Goal: Transaction & Acquisition: Purchase product/service

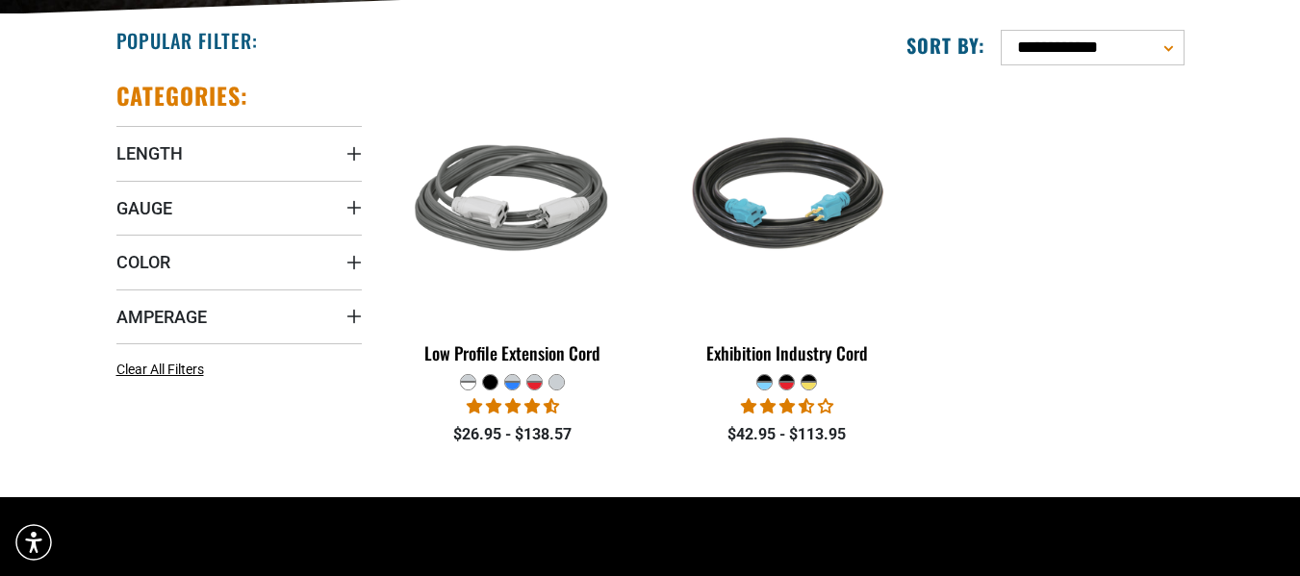
scroll to position [481, 0]
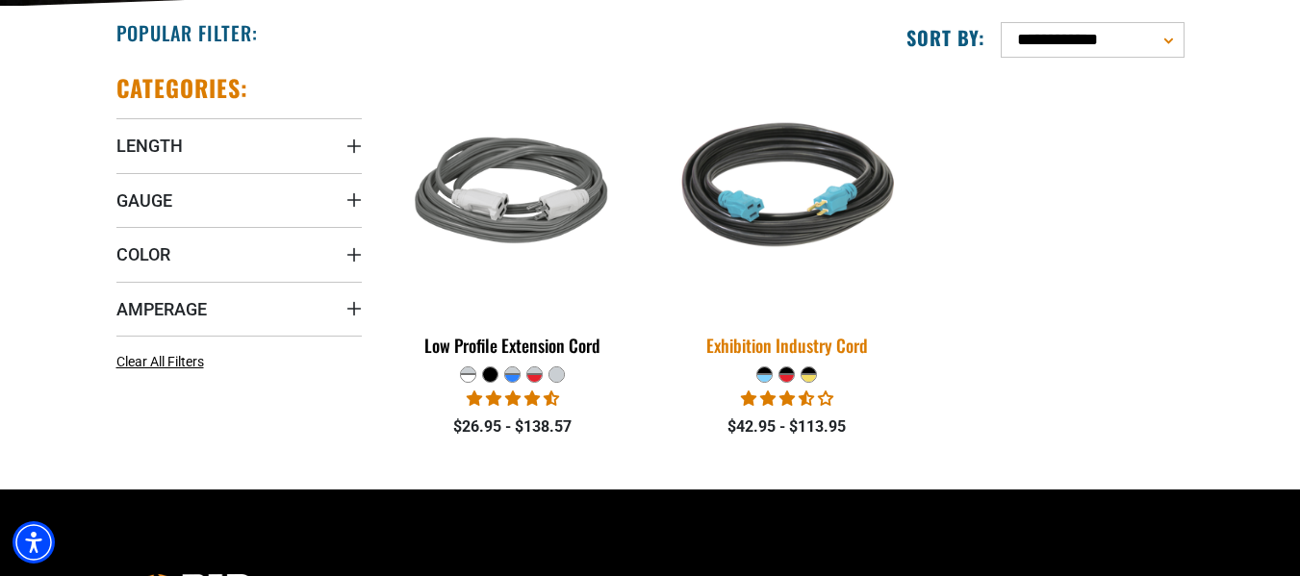
click at [790, 343] on div "Exhibition Industry Cord" at bounding box center [786, 345] width 245 height 17
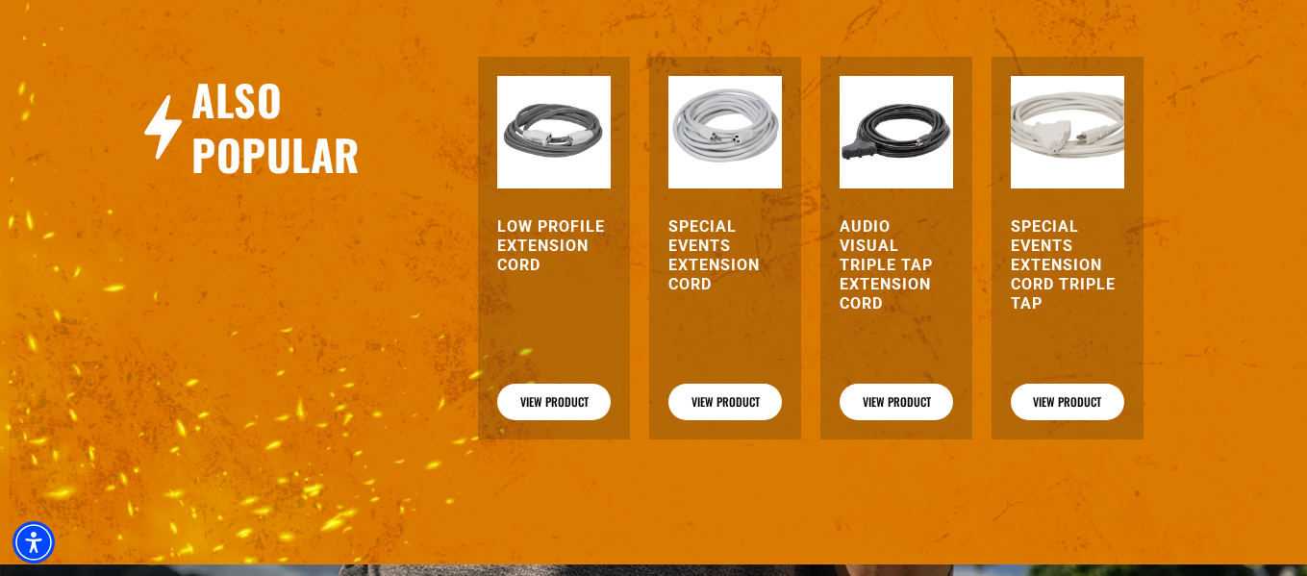
scroll to position [2451, 0]
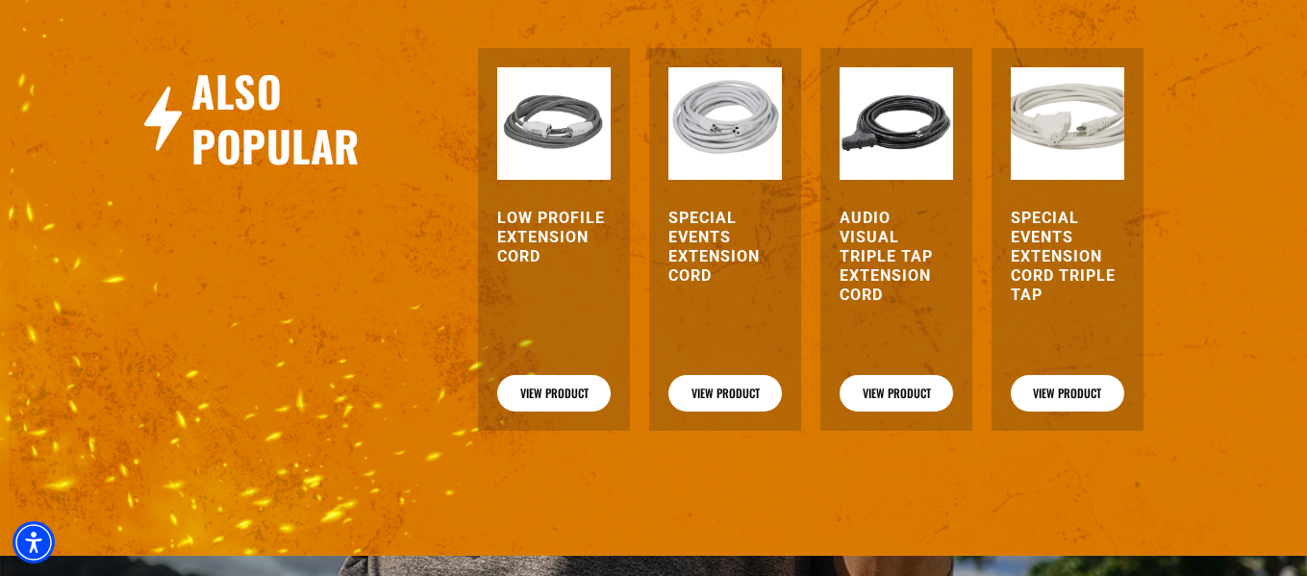
click at [1026, 261] on h3 "Special Events Extension Cord Triple Tap" at bounding box center [1068, 257] width 114 height 96
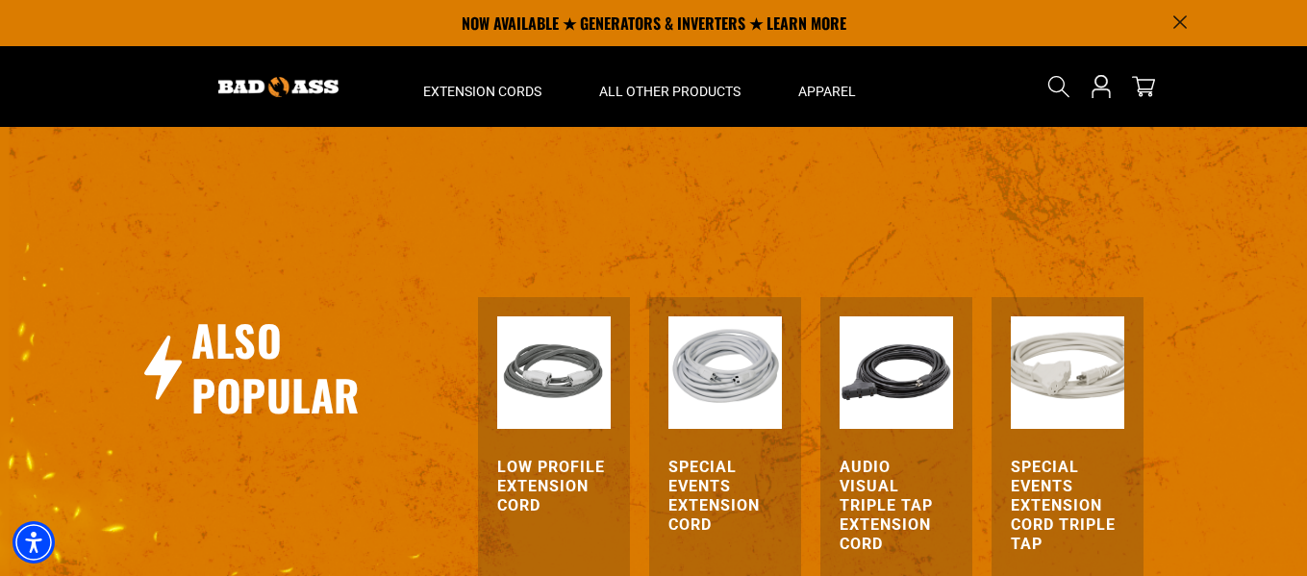
click at [878, 489] on h3 "Audio Visual Triple Tap Extension Cord" at bounding box center [897, 506] width 114 height 96
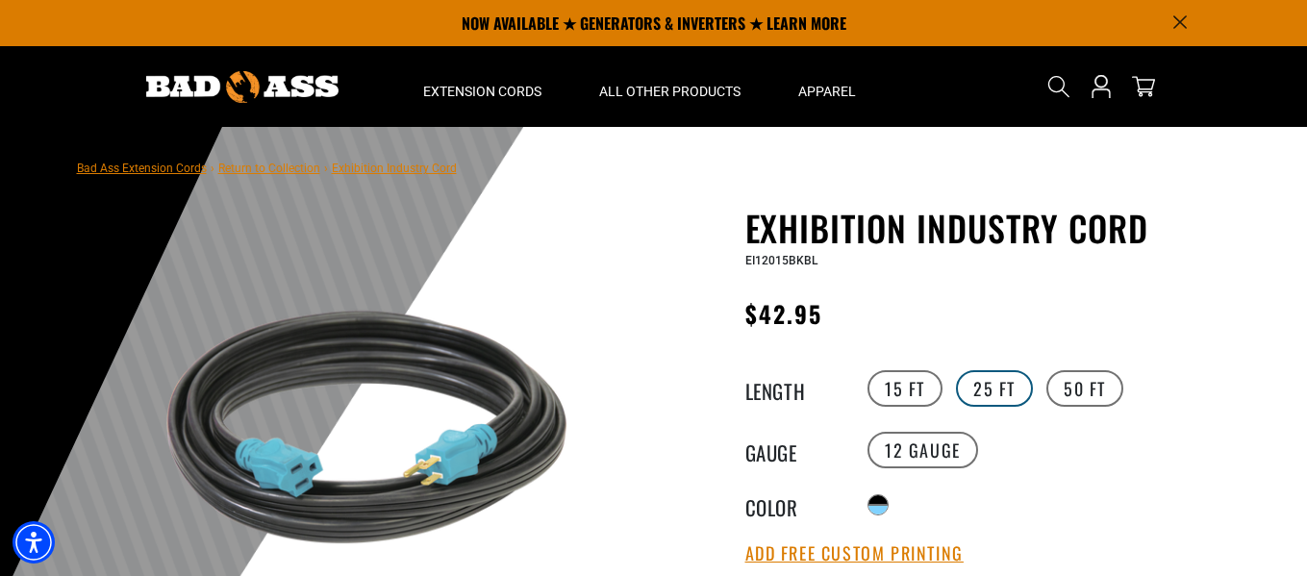
click at [986, 381] on label "25 FT" at bounding box center [994, 388] width 77 height 37
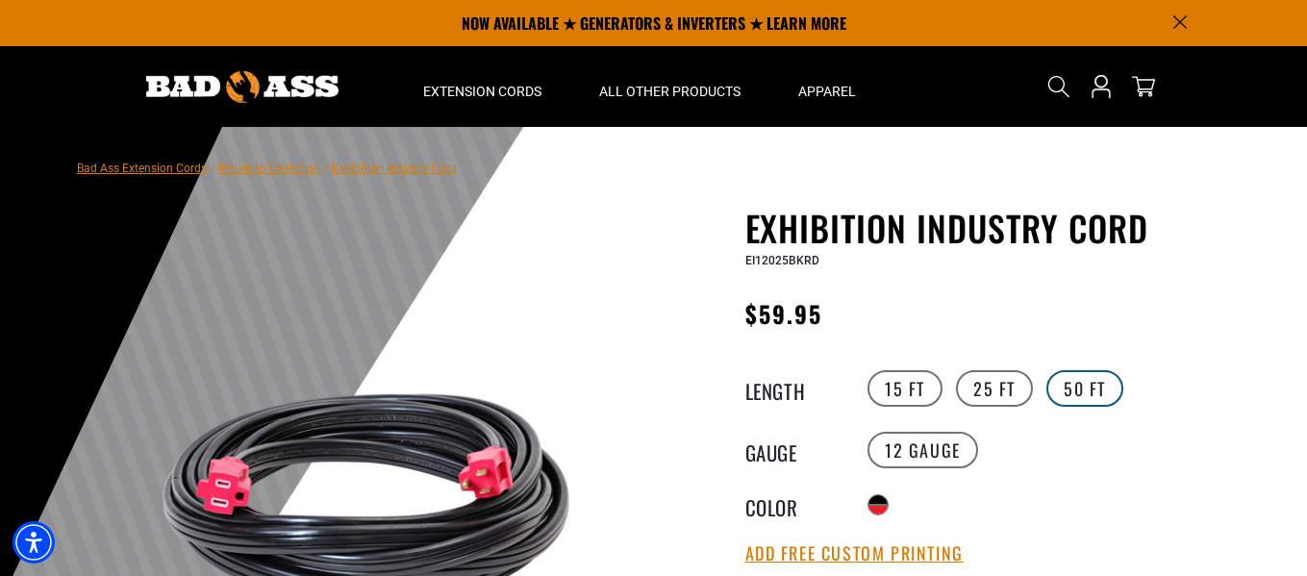
click at [1094, 386] on label "50 FT" at bounding box center [1085, 388] width 77 height 37
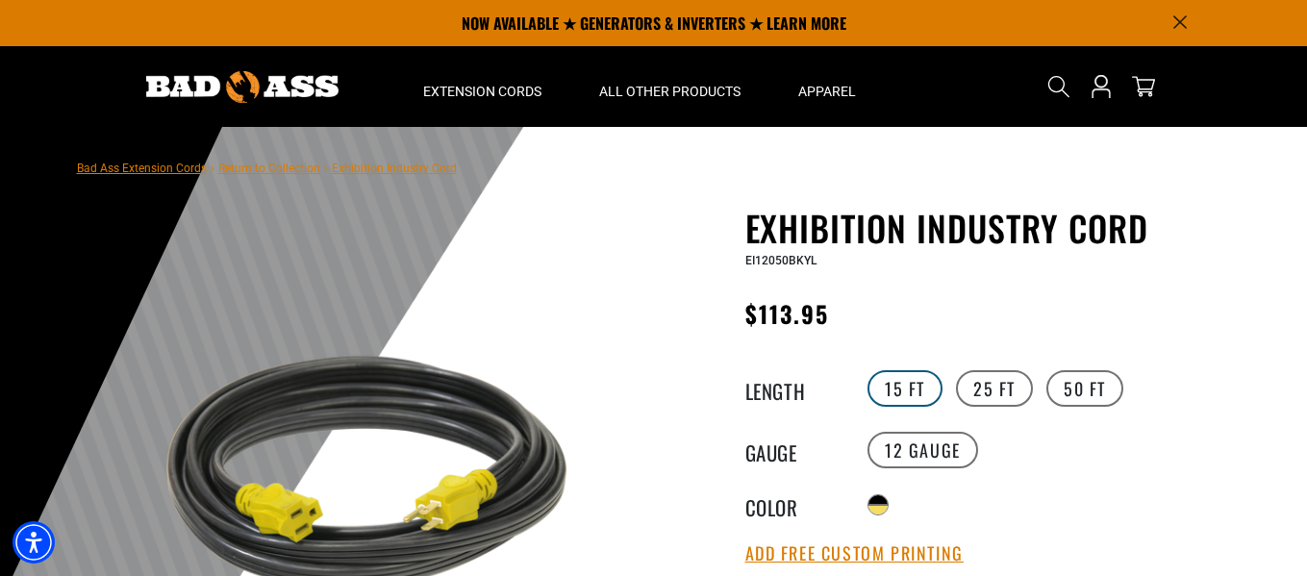
click at [898, 393] on label "15 FT" at bounding box center [905, 388] width 75 height 37
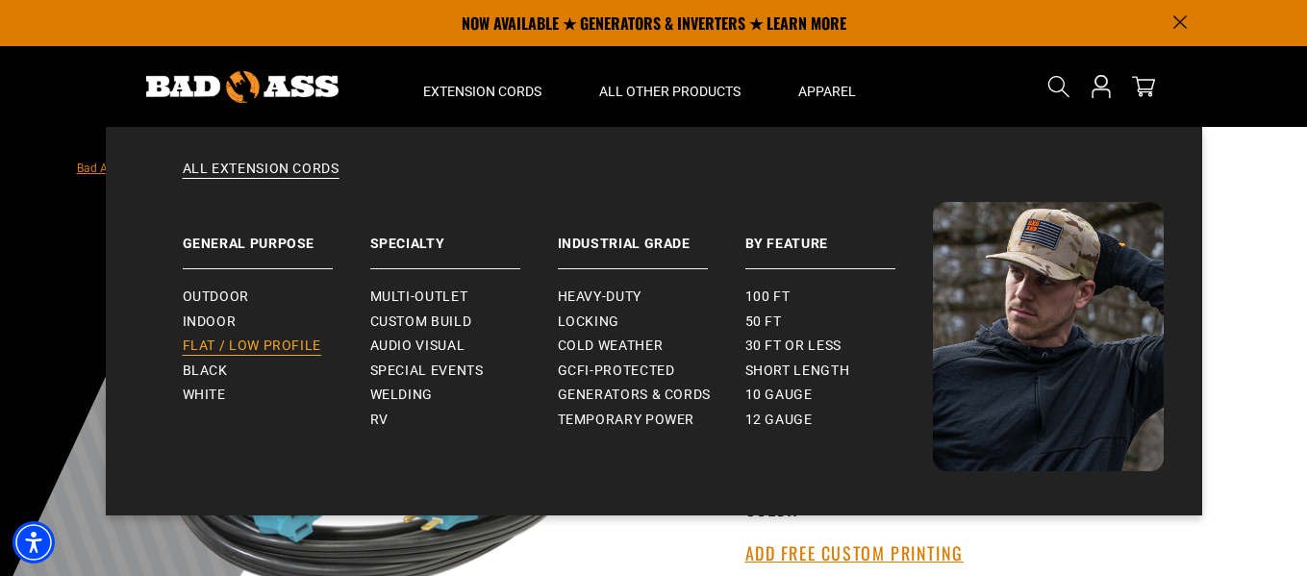
click at [275, 340] on span "Flat / Low Profile" at bounding box center [252, 346] width 139 height 17
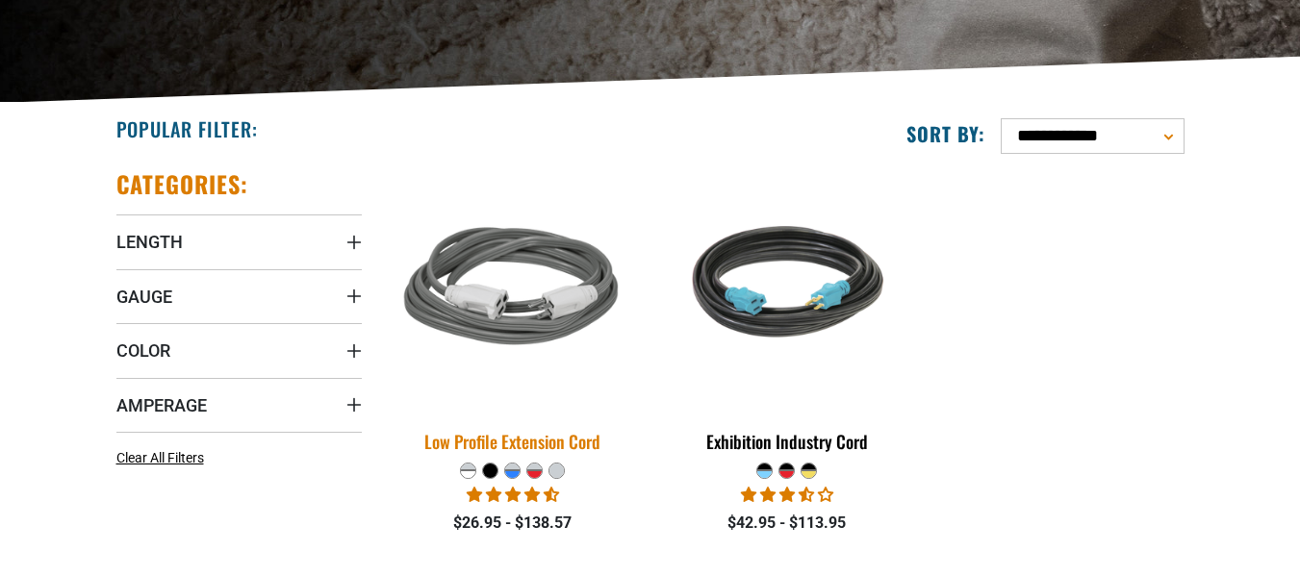
scroll to position [385, 0]
click at [526, 441] on div "Low Profile Extension Cord" at bounding box center [513, 441] width 245 height 17
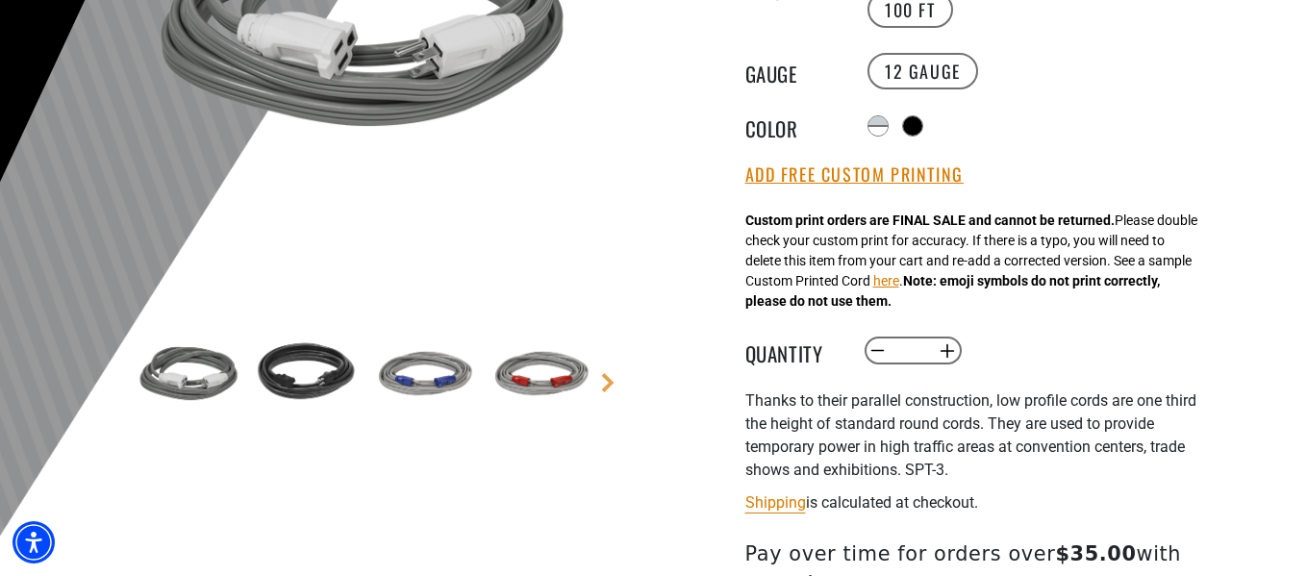
scroll to position [385, 0]
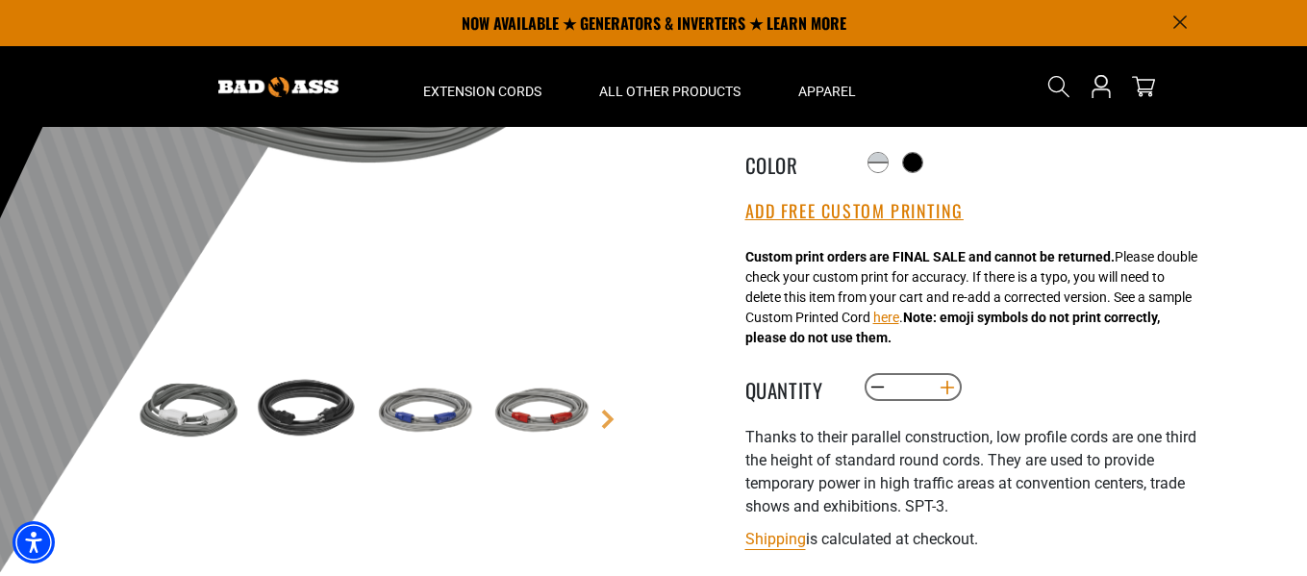
click at [951, 393] on button "Increase quantity for Low Profile Extension Cord" at bounding box center [947, 387] width 30 height 33
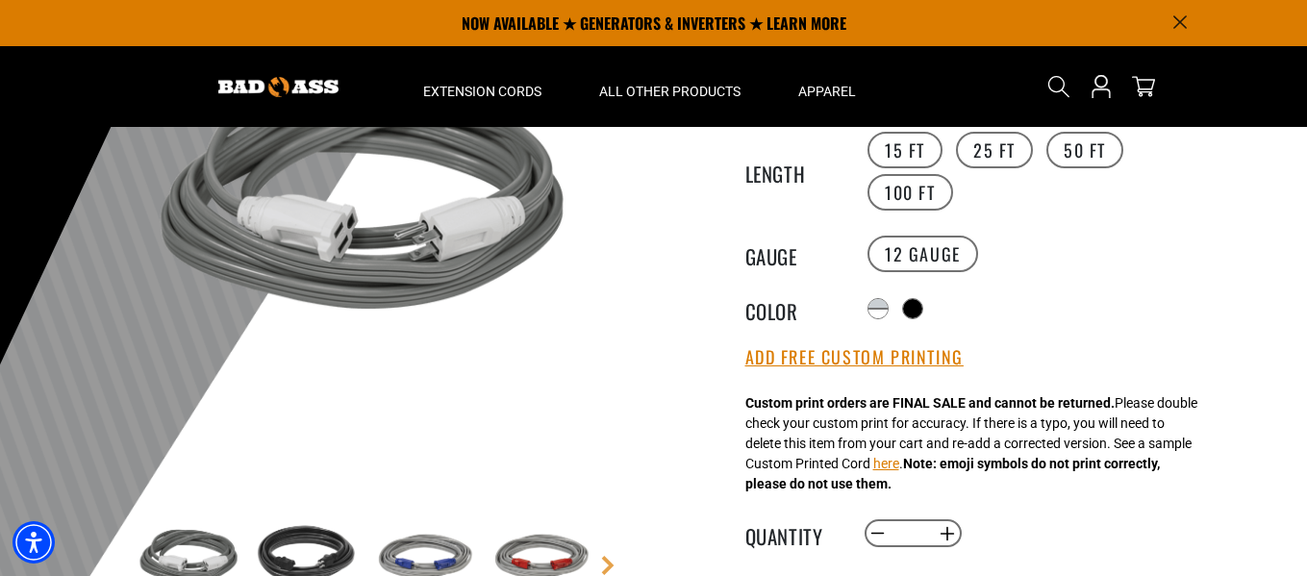
scroll to position [192, 0]
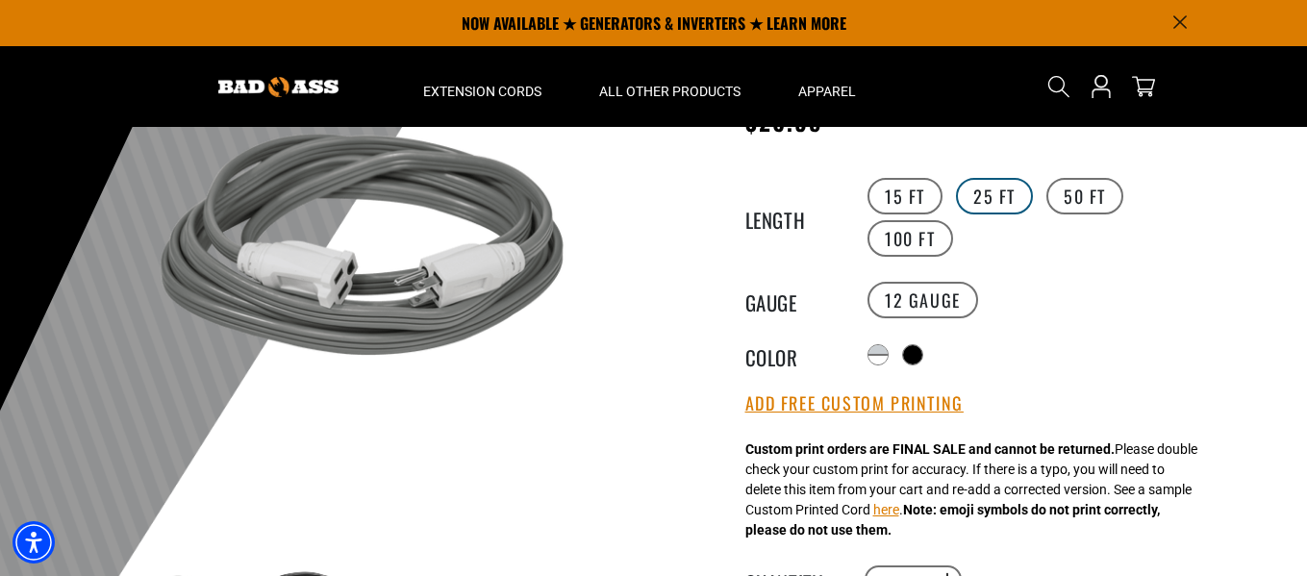
click at [977, 193] on label "25 FT" at bounding box center [994, 196] width 77 height 37
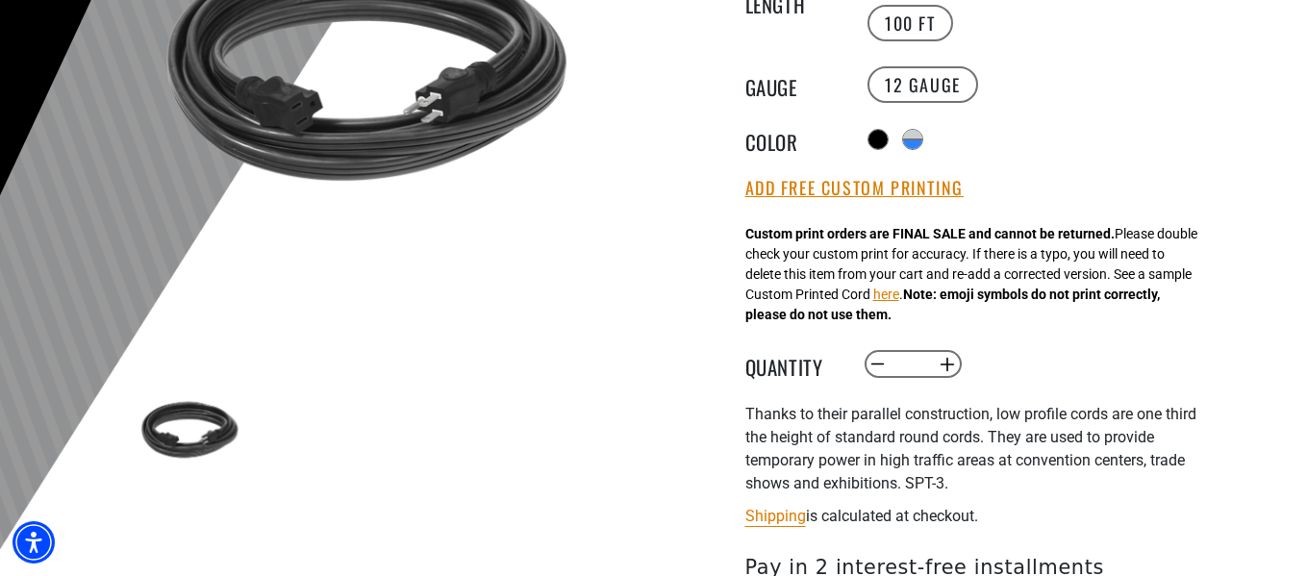
scroll to position [481, 0]
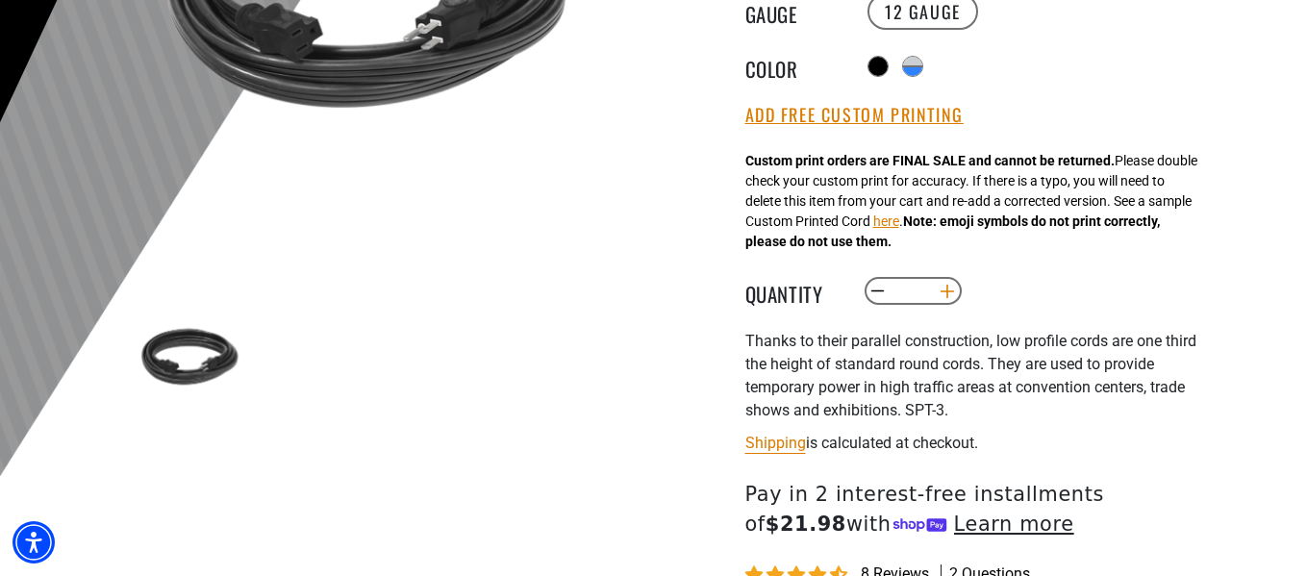
click at [950, 291] on button "Increase quantity for Low Profile Extension Cord" at bounding box center [947, 291] width 30 height 33
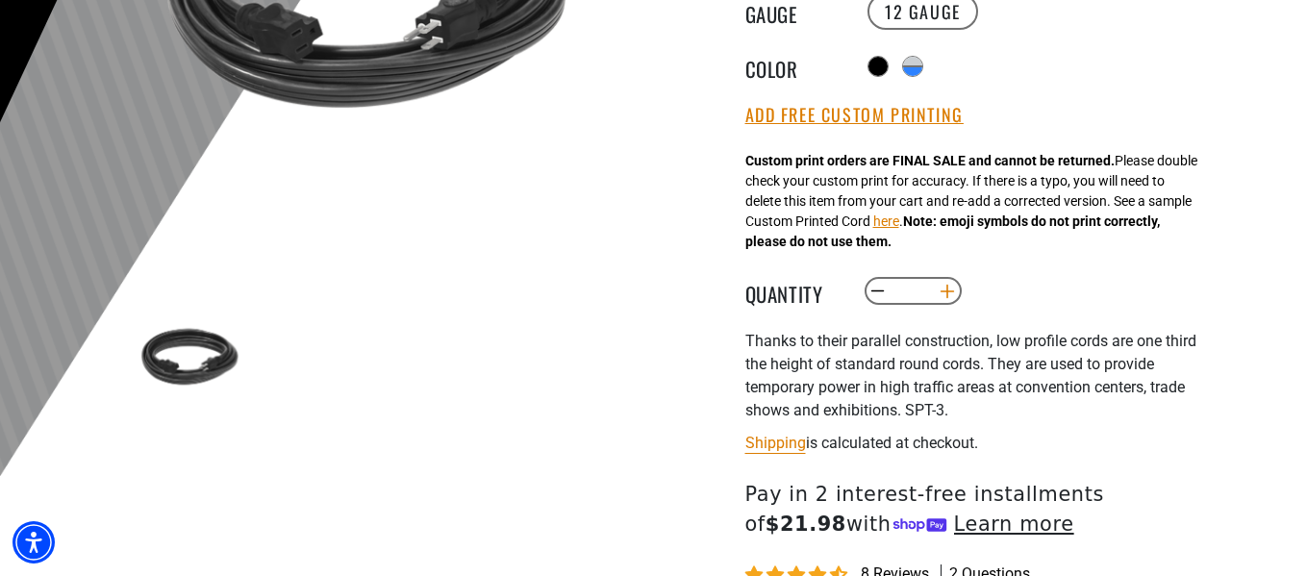
click at [950, 291] on button "Increase quantity for Low Profile Extension Cord" at bounding box center [947, 291] width 30 height 33
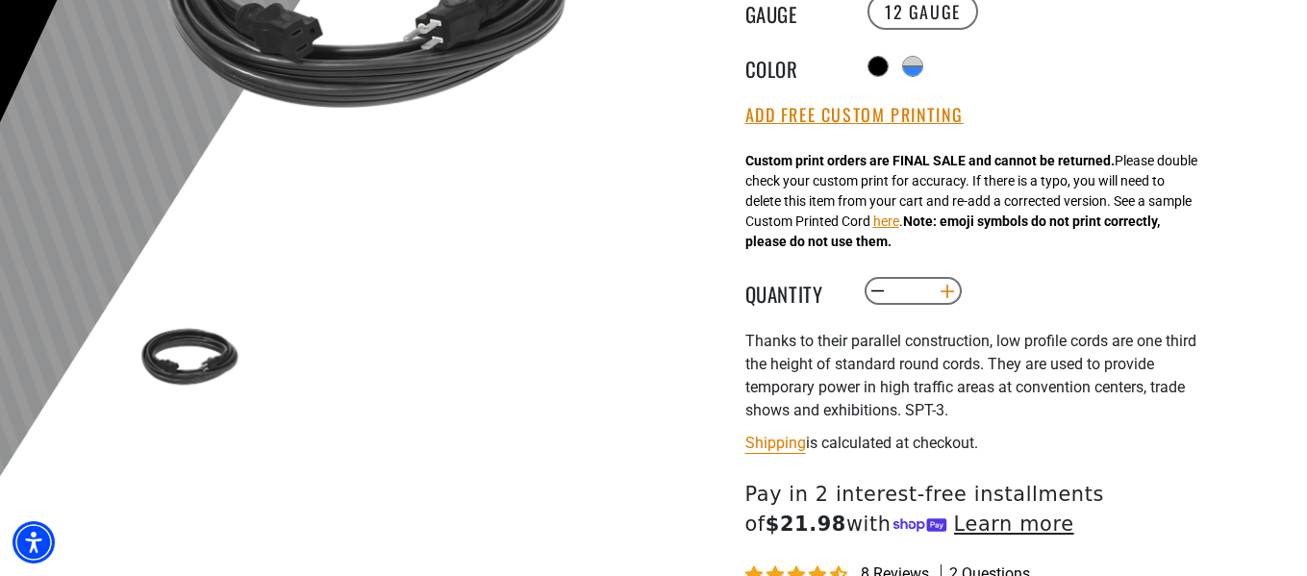
click at [950, 291] on button "Increase quantity for Low Profile Extension Cord" at bounding box center [947, 291] width 30 height 33
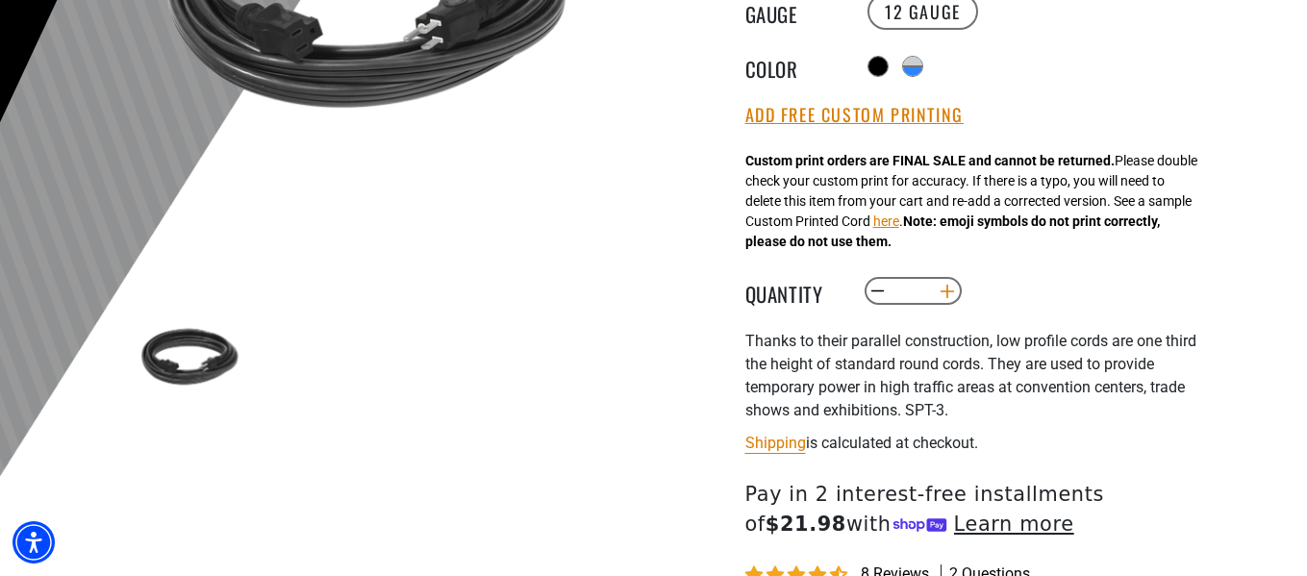
click at [950, 291] on button "Increase quantity for Low Profile Extension Cord" at bounding box center [947, 291] width 30 height 33
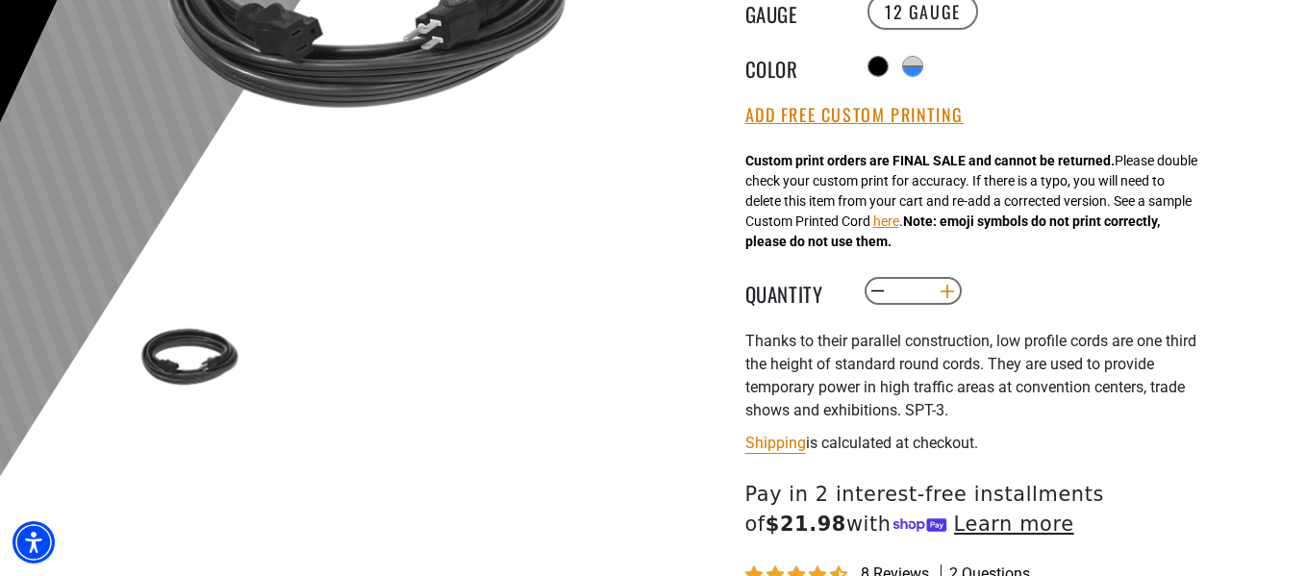
click at [950, 291] on button "Increase quantity for Low Profile Extension Cord" at bounding box center [947, 291] width 30 height 33
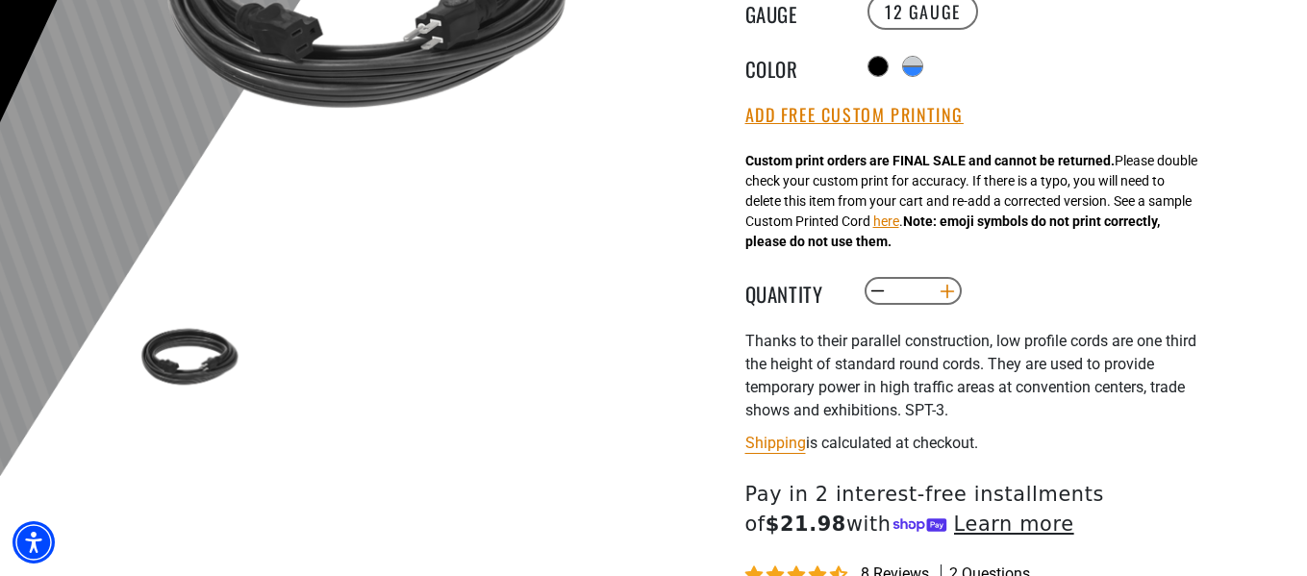
click at [950, 291] on button "Increase quantity for Low Profile Extension Cord" at bounding box center [947, 291] width 30 height 33
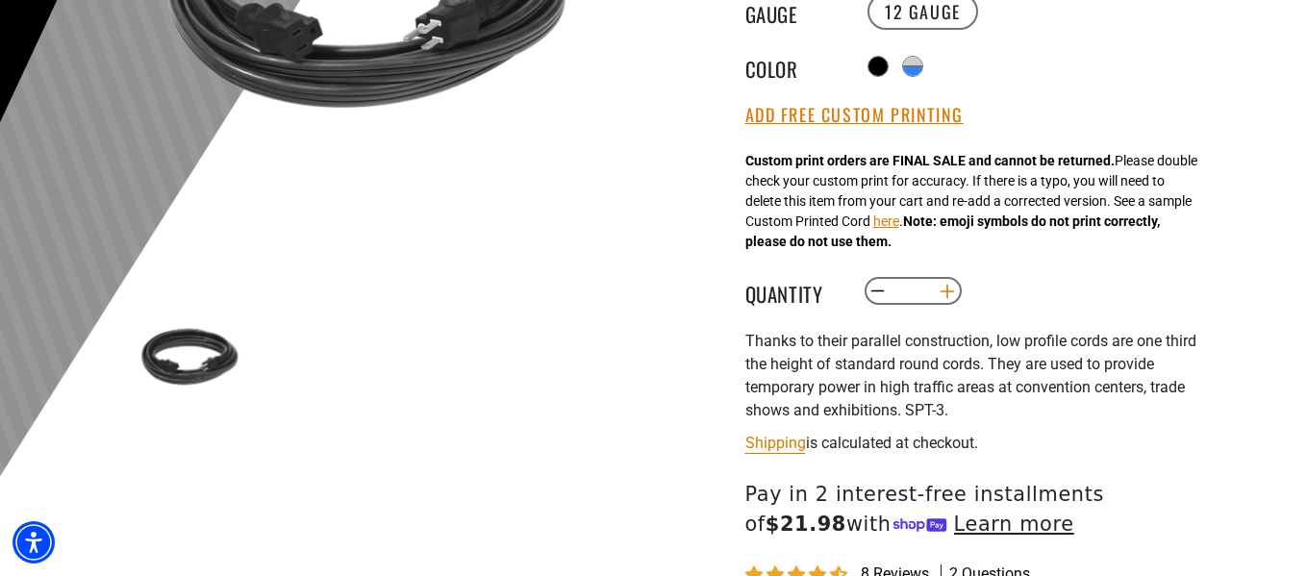
click at [950, 291] on button "Increase quantity for Low Profile Extension Cord" at bounding box center [947, 291] width 30 height 33
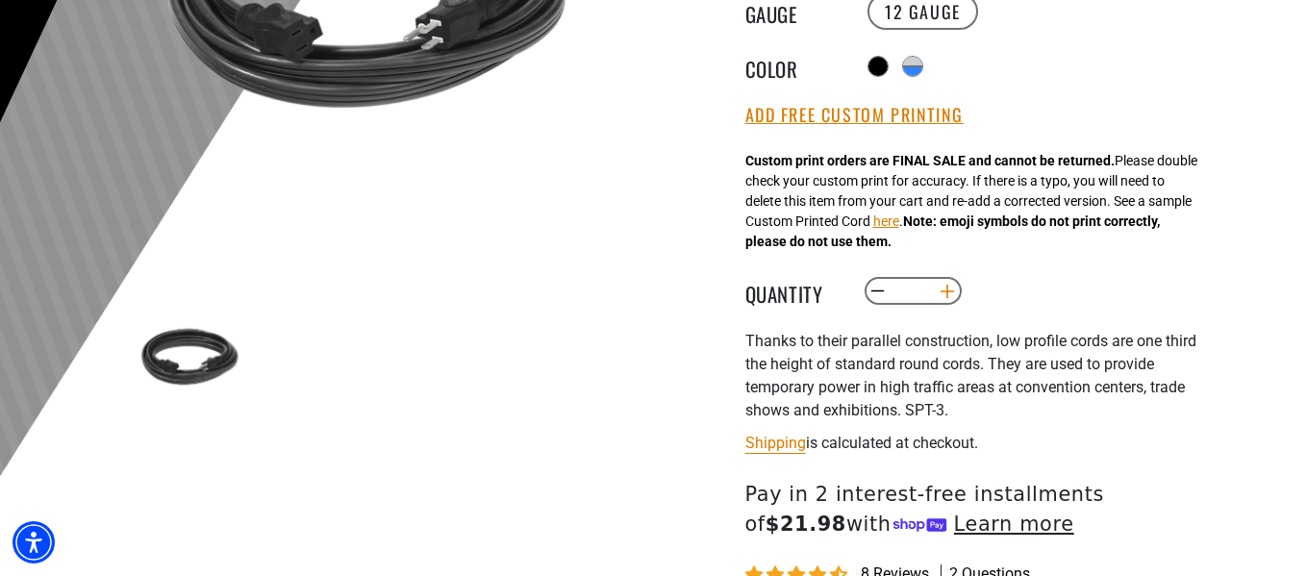
click at [950, 291] on button "Increase quantity for Low Profile Extension Cord" at bounding box center [947, 291] width 30 height 33
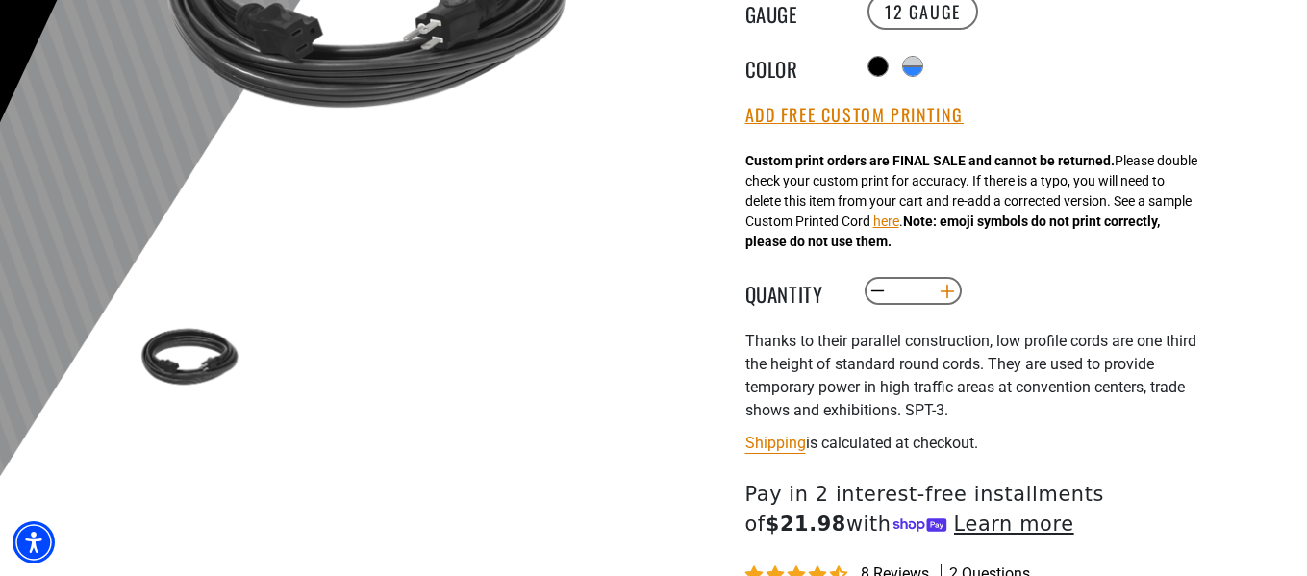
click at [950, 291] on button "Increase quantity for Low Profile Extension Cord" at bounding box center [947, 291] width 30 height 33
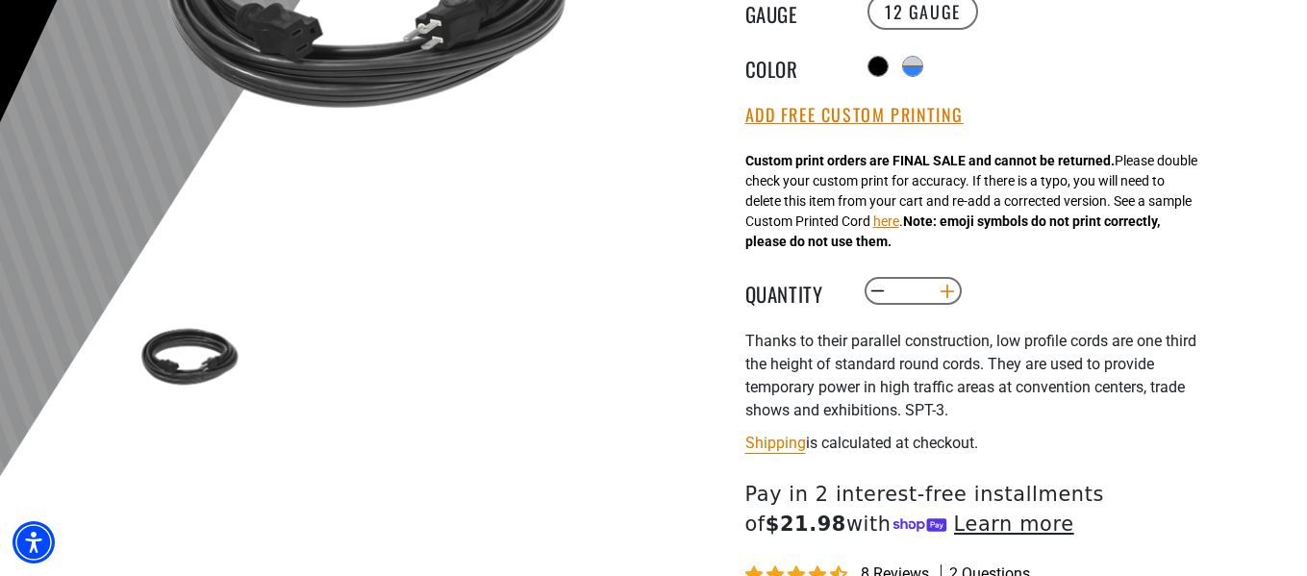
click at [950, 291] on button "Increase quantity for Low Profile Extension Cord" at bounding box center [947, 291] width 30 height 33
type input "**"
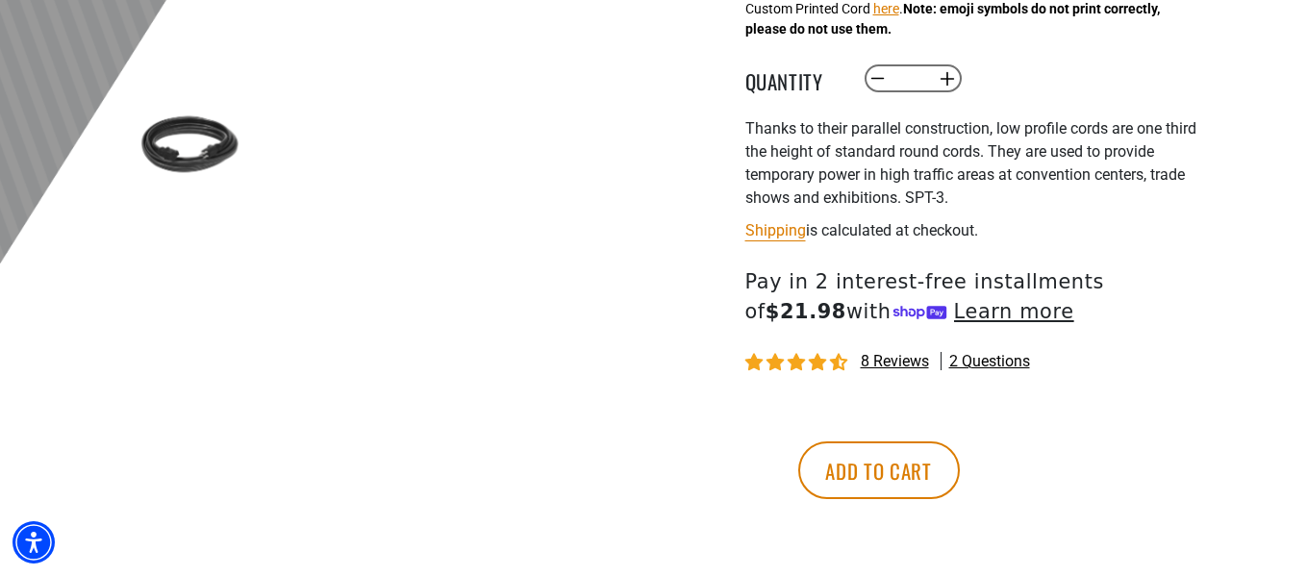
scroll to position [866, 0]
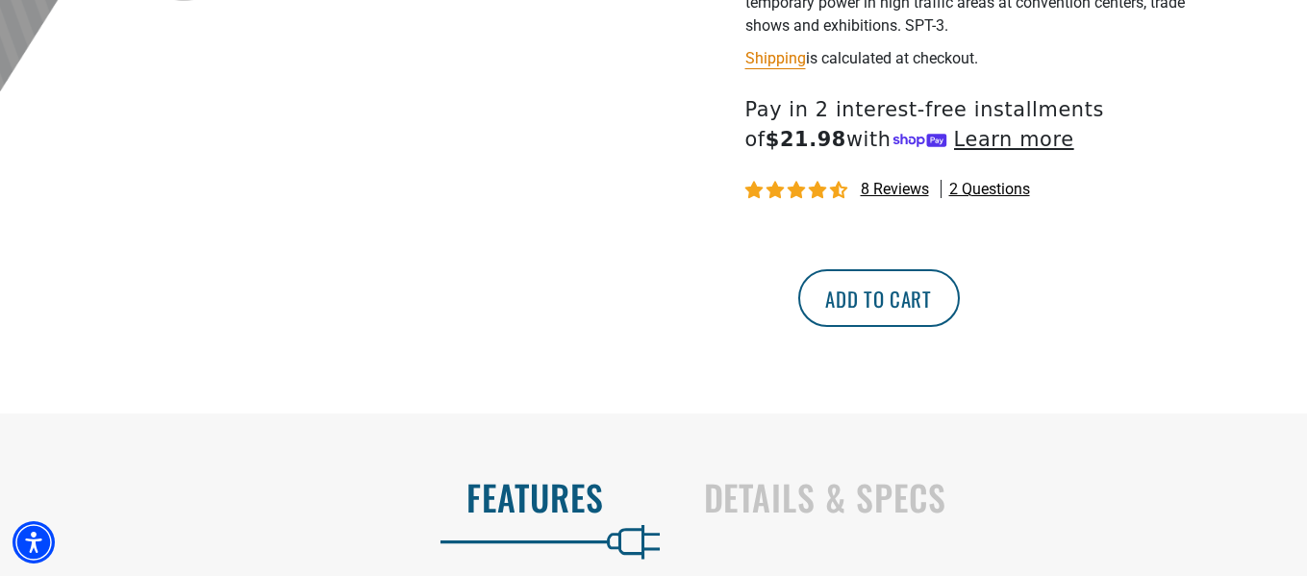
click at [960, 319] on button "Add to cart" at bounding box center [879, 298] width 162 height 58
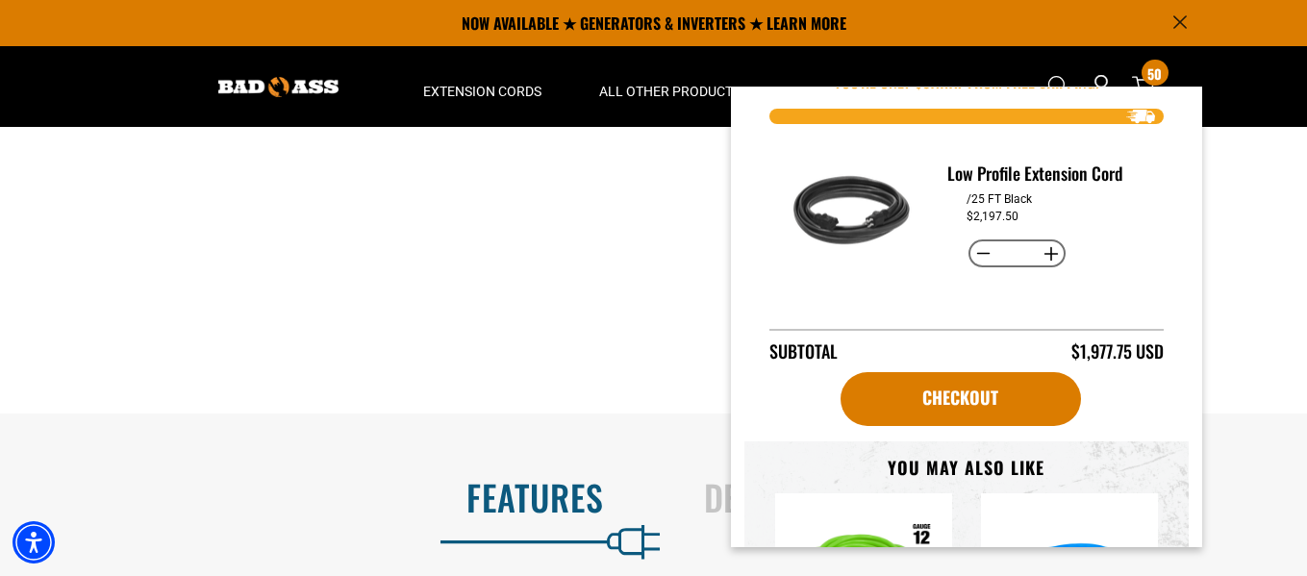
scroll to position [0, 0]
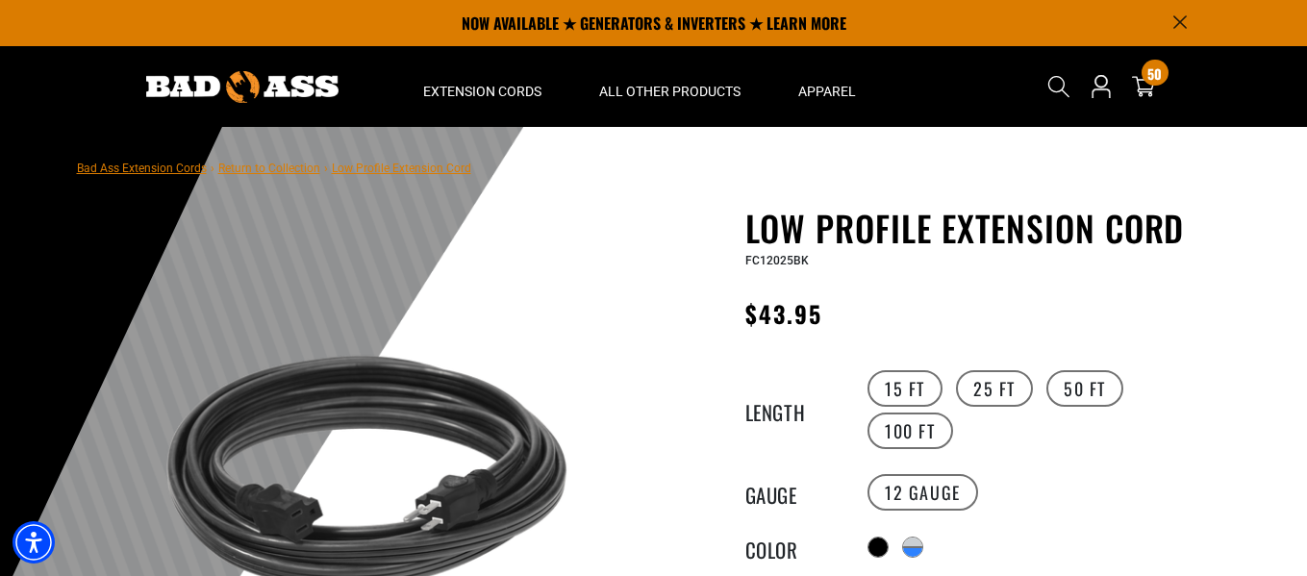
scroll to position [96, 0]
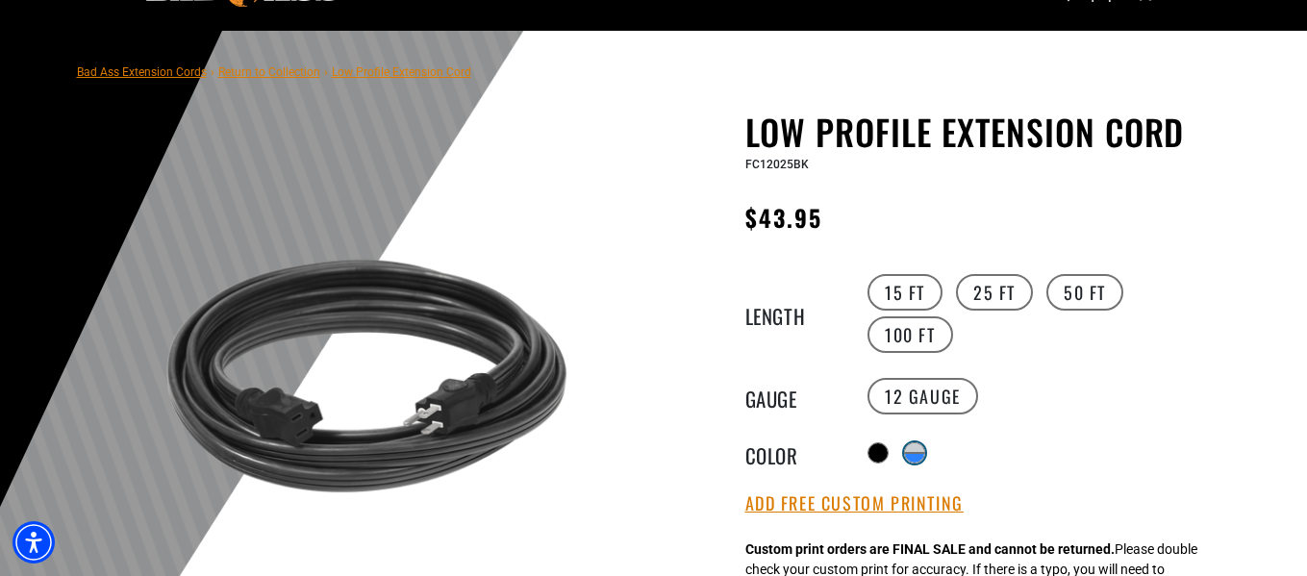
click at [917, 453] on div "products.product.variant_sold_out_or_unavailable" at bounding box center [914, 458] width 19 height 10
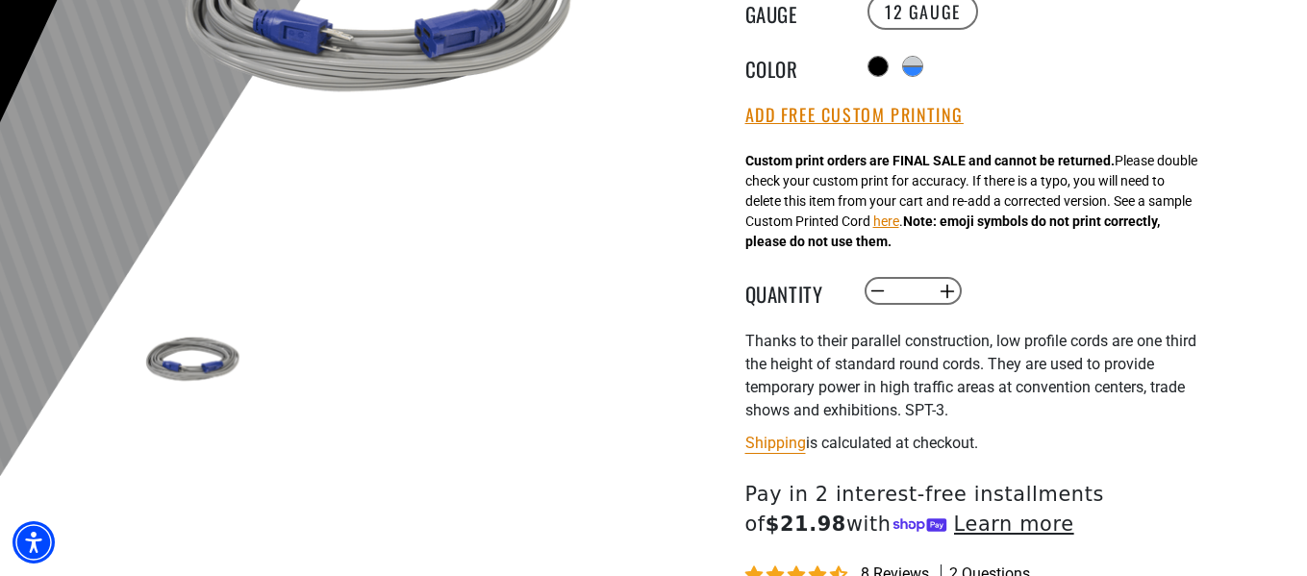
scroll to position [770, 0]
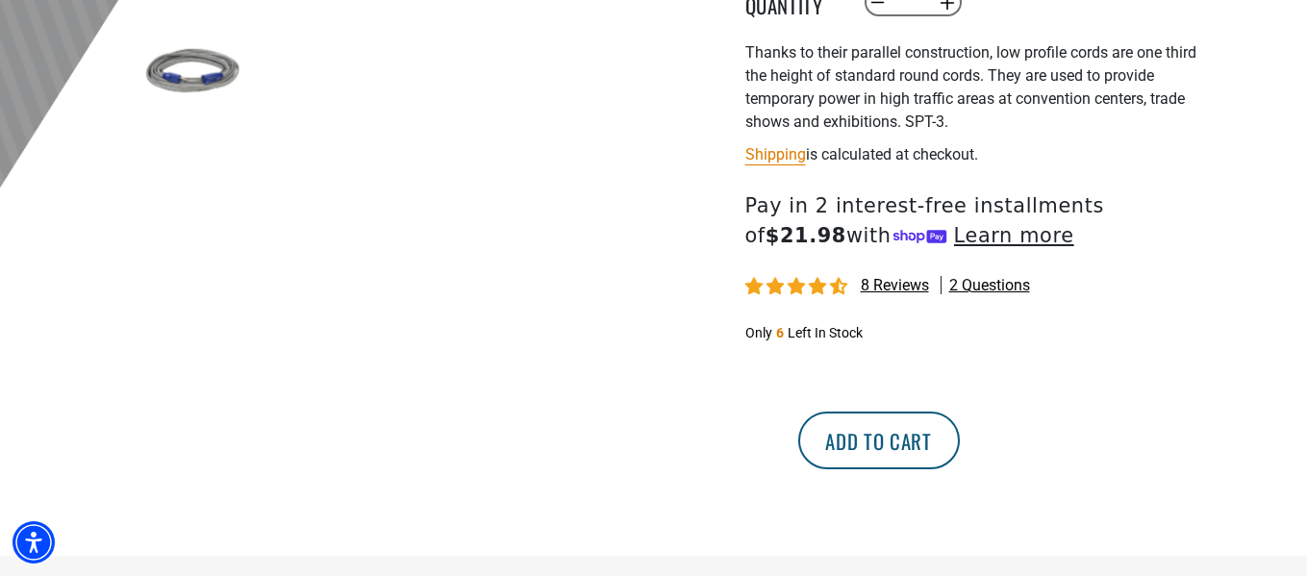
click at [960, 446] on button "Add to cart" at bounding box center [879, 441] width 162 height 58
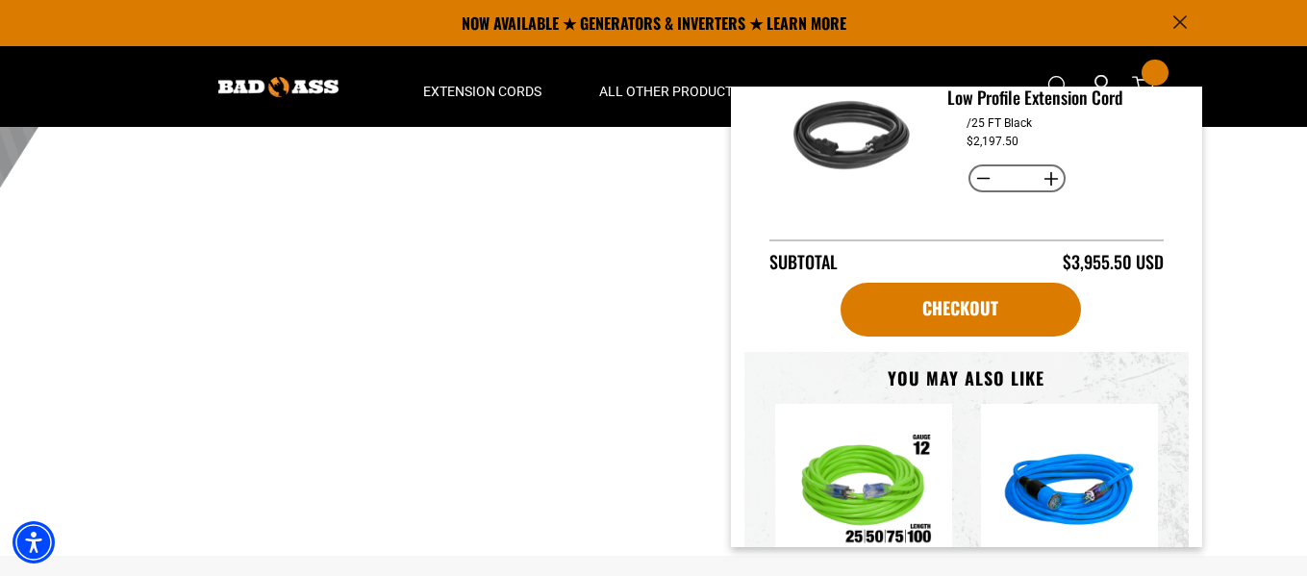
scroll to position [96, 0]
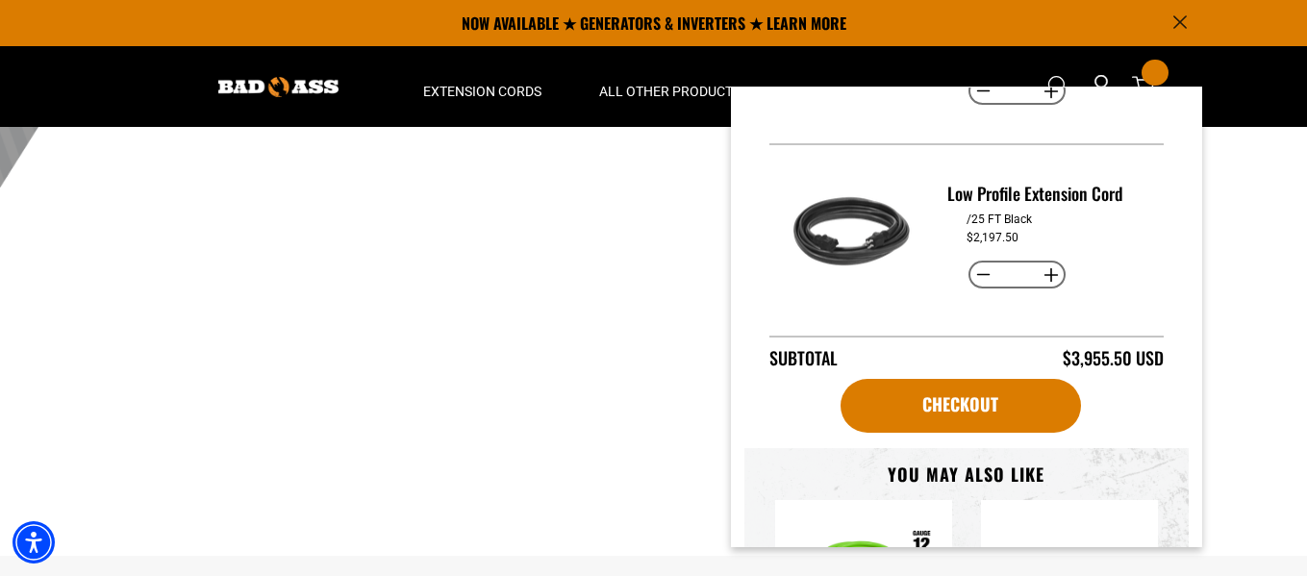
click at [984, 271] on button "Decrease quantity for Low Profile Extension Cord" at bounding box center [984, 275] width 30 height 33
click at [979, 266] on button "Decrease quantity for Low Profile Extension Cord" at bounding box center [984, 275] width 30 height 33
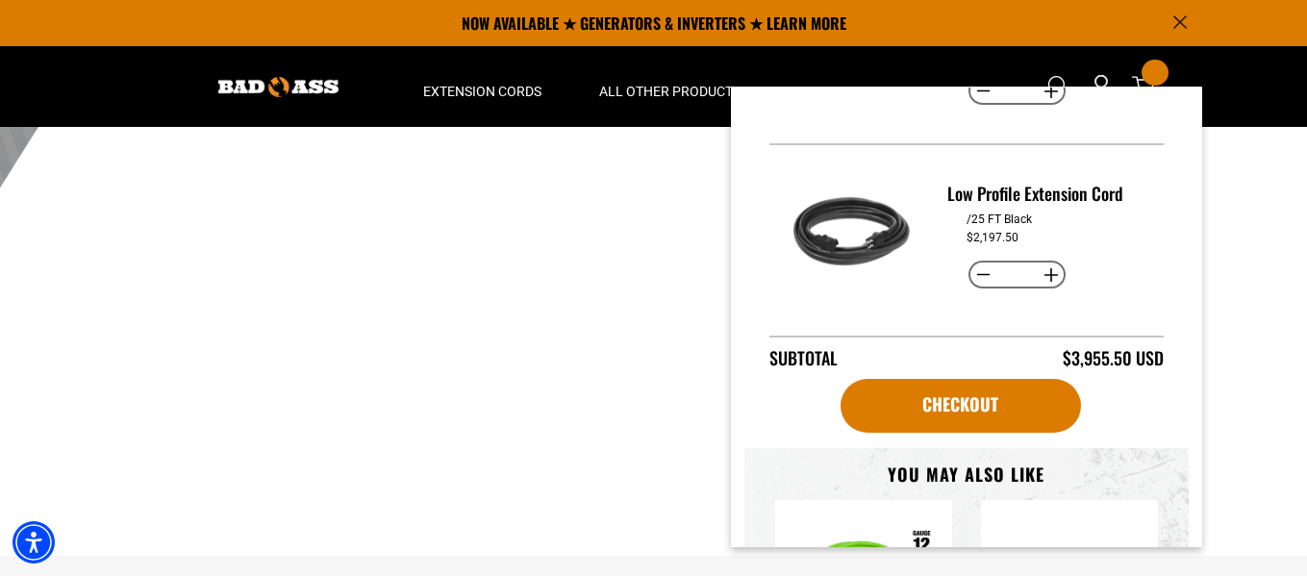
click at [979, 266] on button "Decrease quantity for Low Profile Extension Cord" at bounding box center [984, 275] width 30 height 33
type input "**"
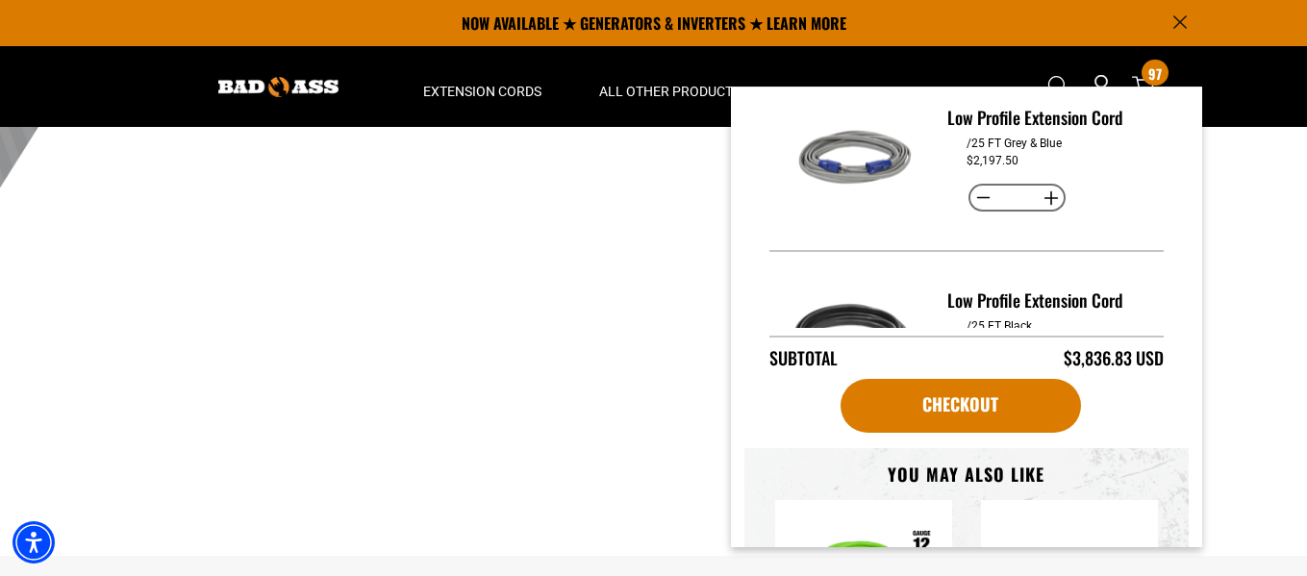
scroll to position [107, 0]
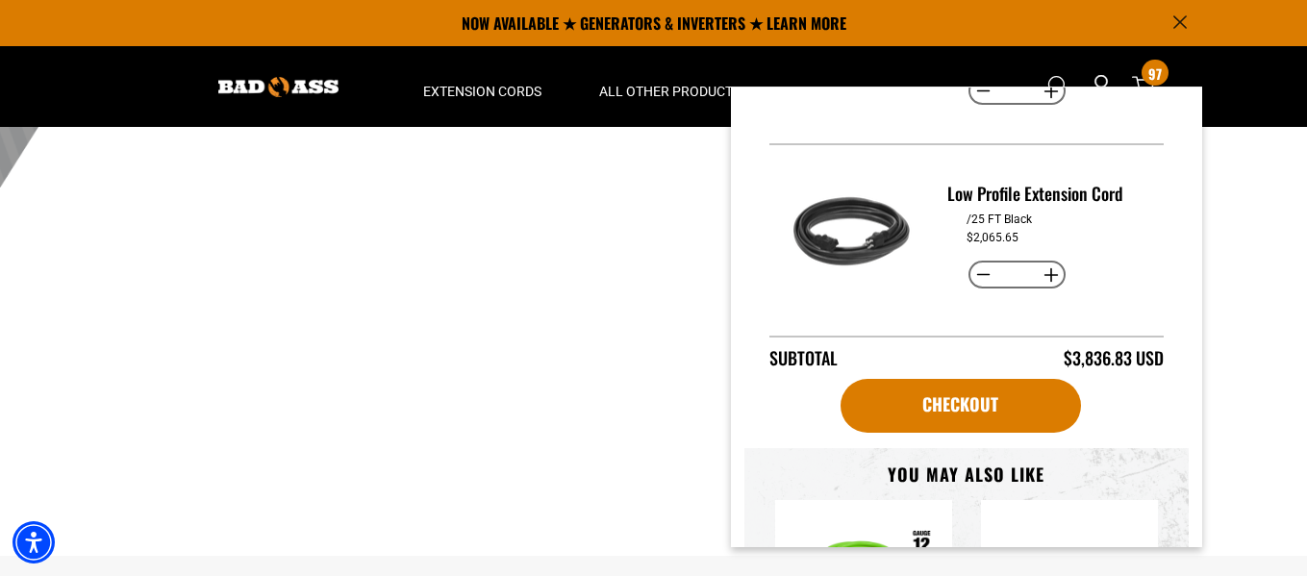
click at [979, 266] on button "Decrease quantity for Low Profile Extension Cord" at bounding box center [984, 275] width 30 height 33
type input "**"
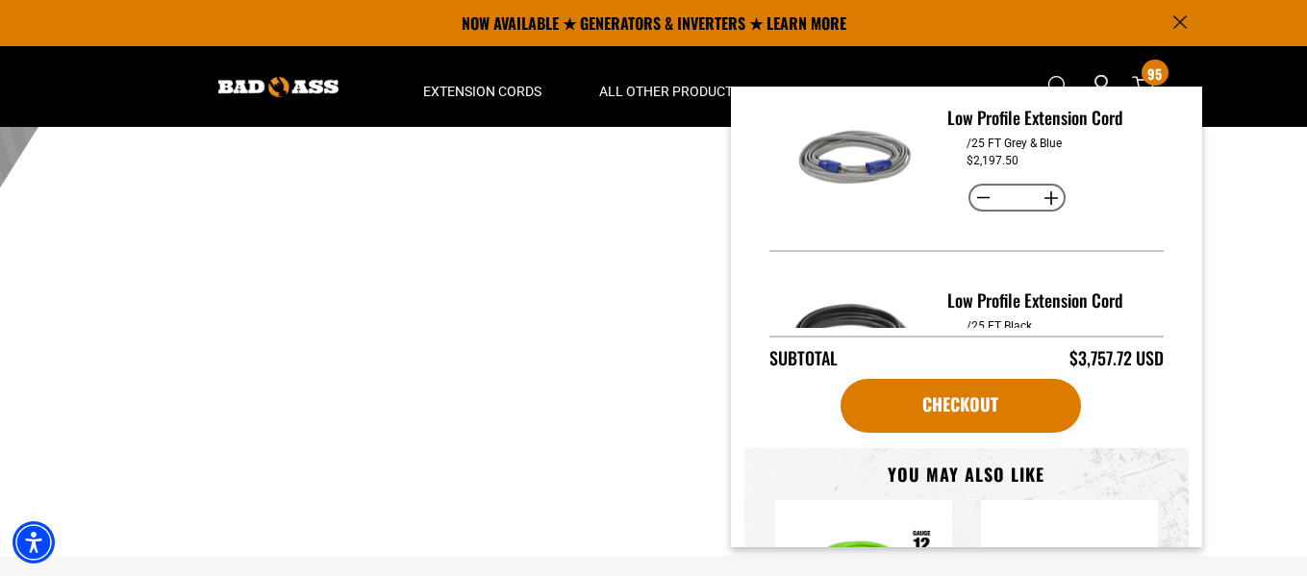
click at [979, 366] on button "Decrease quantity for Low Profile Extension Cord" at bounding box center [984, 382] width 30 height 33
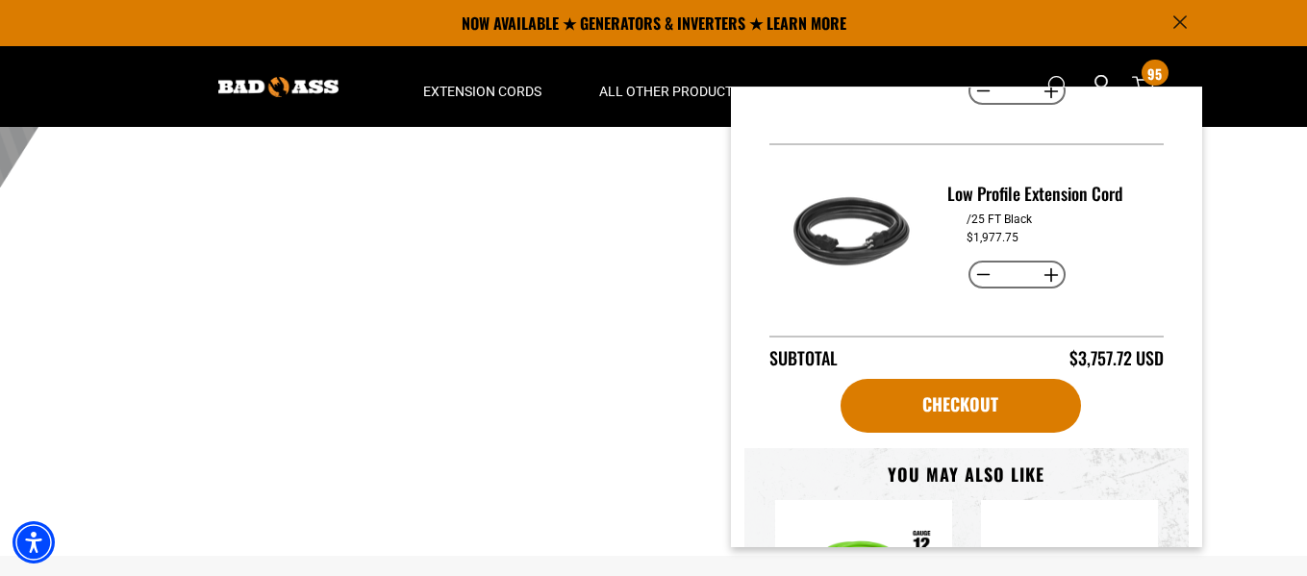
click at [979, 266] on button "Decrease quantity for Low Profile Extension Cord" at bounding box center [984, 275] width 30 height 33
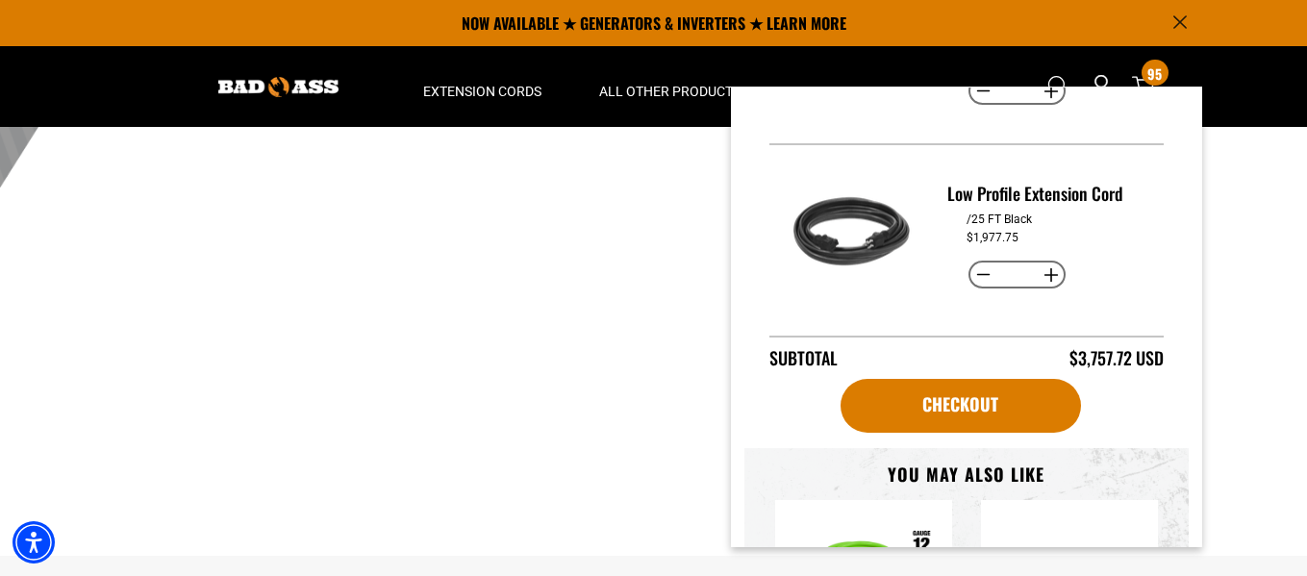
click at [979, 266] on button "Decrease quantity for Low Profile Extension Cord" at bounding box center [984, 275] width 30 height 33
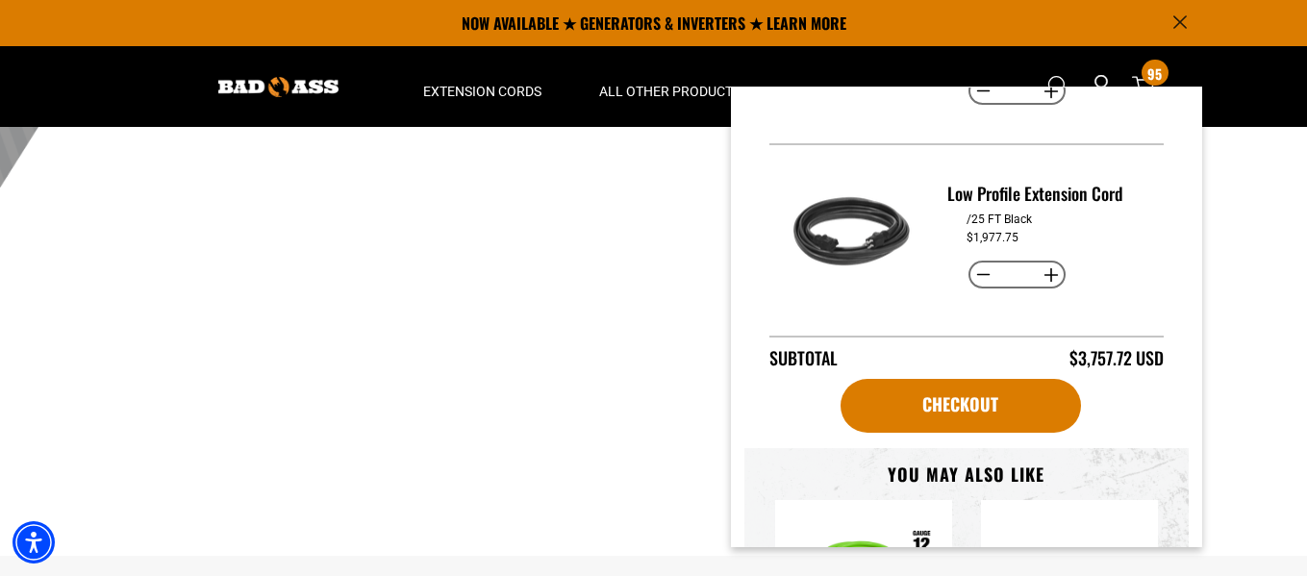
type input "**"
click at [979, 266] on button "Decrease quantity for Low Profile Extension Cord" at bounding box center [984, 275] width 30 height 33
type input "**"
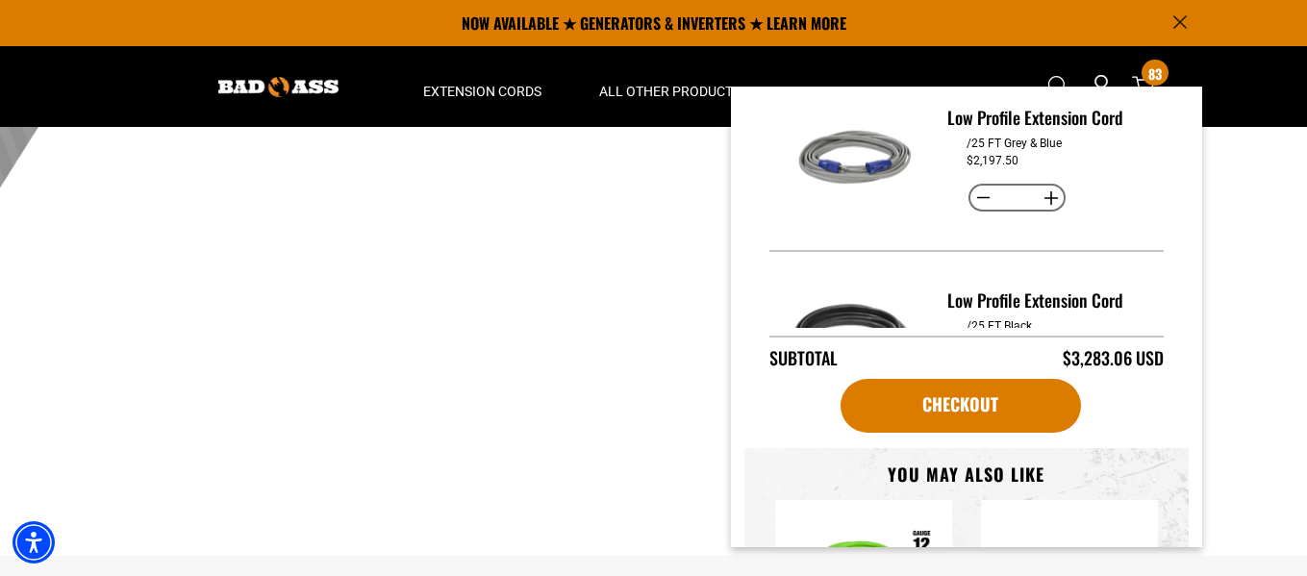
click at [979, 366] on button "Decrease quantity for Low Profile Extension Cord" at bounding box center [984, 382] width 30 height 33
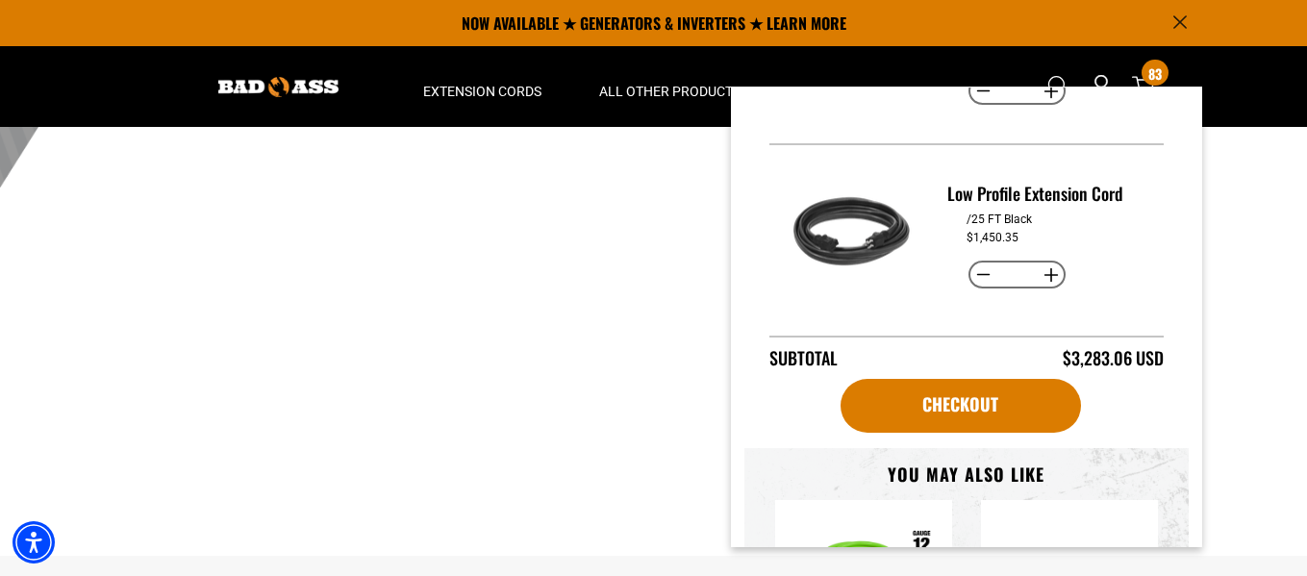
click at [979, 266] on button "Decrease quantity for Low Profile Extension Cord" at bounding box center [984, 275] width 30 height 33
type input "**"
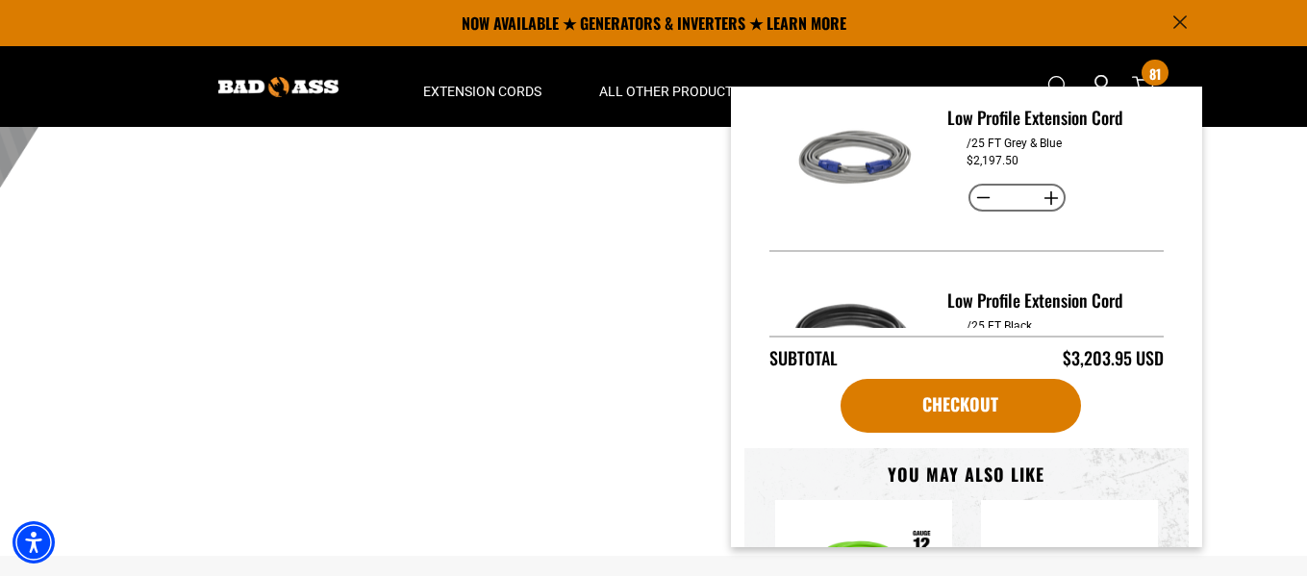
click at [978, 366] on button "Decrease quantity for Low Profile Extension Cord" at bounding box center [984, 382] width 30 height 33
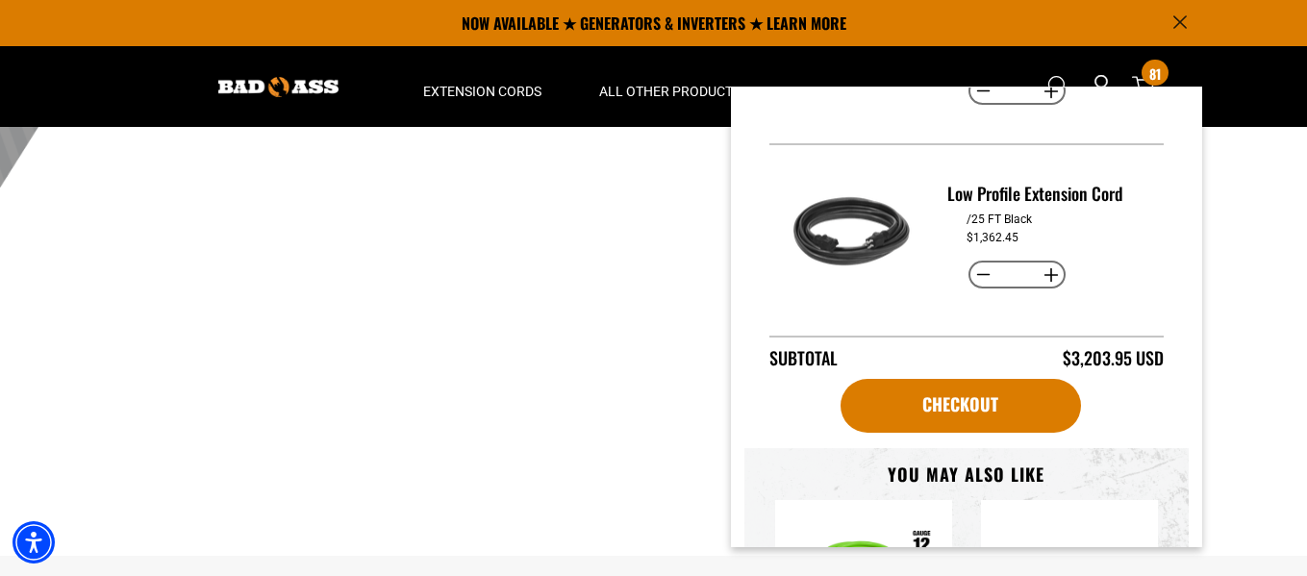
click at [978, 266] on button "Decrease quantity for Low Profile Extension Cord" at bounding box center [984, 275] width 30 height 33
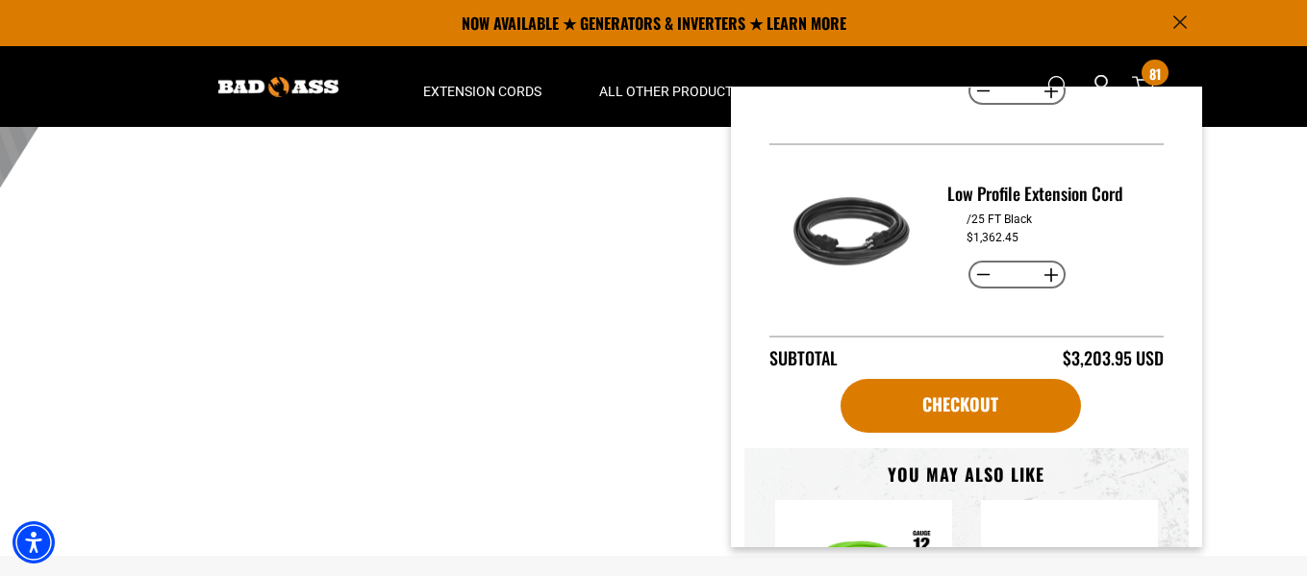
click at [978, 266] on button "Decrease quantity for Low Profile Extension Cord" at bounding box center [984, 275] width 30 height 33
type input "**"
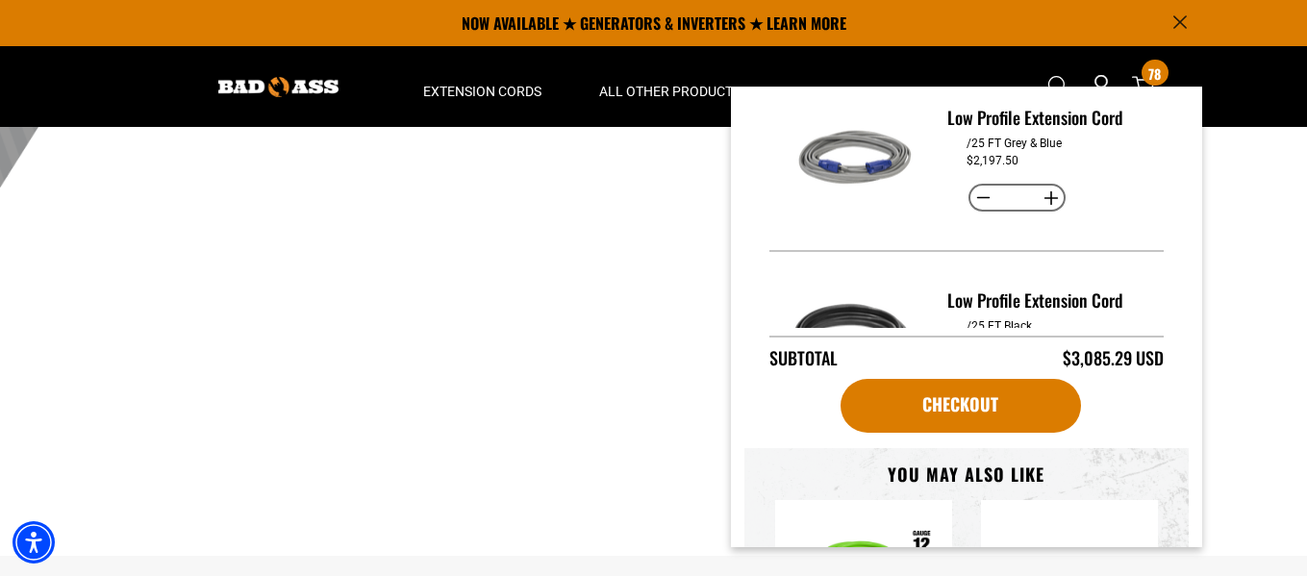
click at [978, 366] on button "Decrease quantity for Low Profile Extension Cord" at bounding box center [984, 382] width 30 height 33
type input "**"
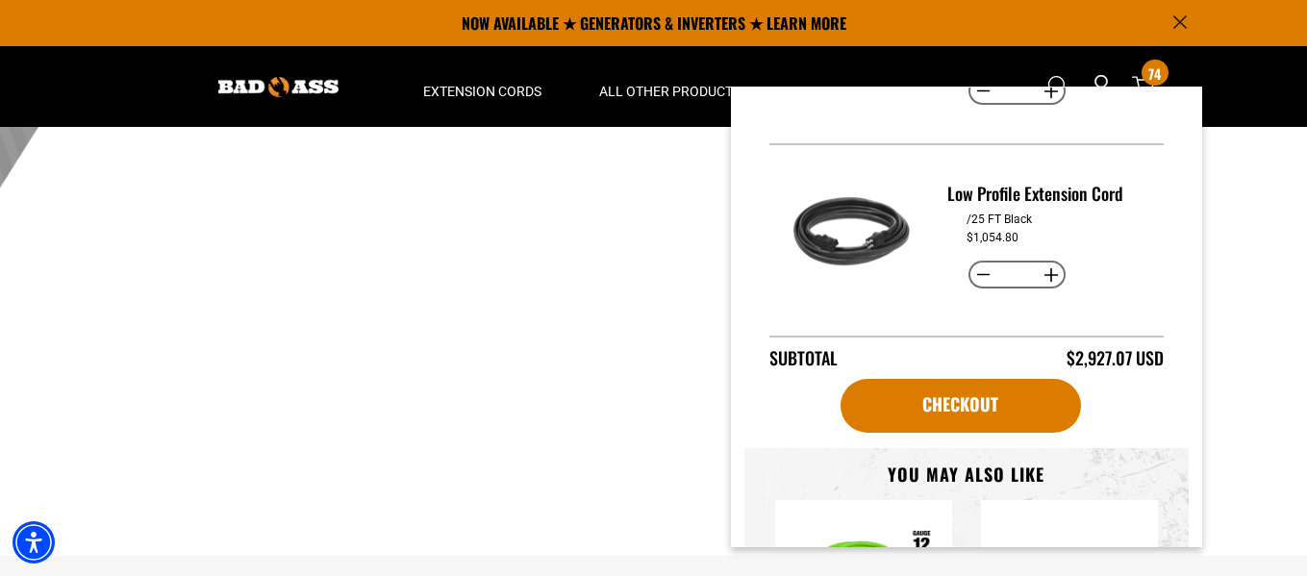
click at [978, 266] on button "Decrease quantity for Low Profile Extension Cord" at bounding box center [984, 275] width 30 height 33
click at [977, 267] on button "Decrease quantity for Low Profile Extension Cord" at bounding box center [984, 275] width 30 height 33
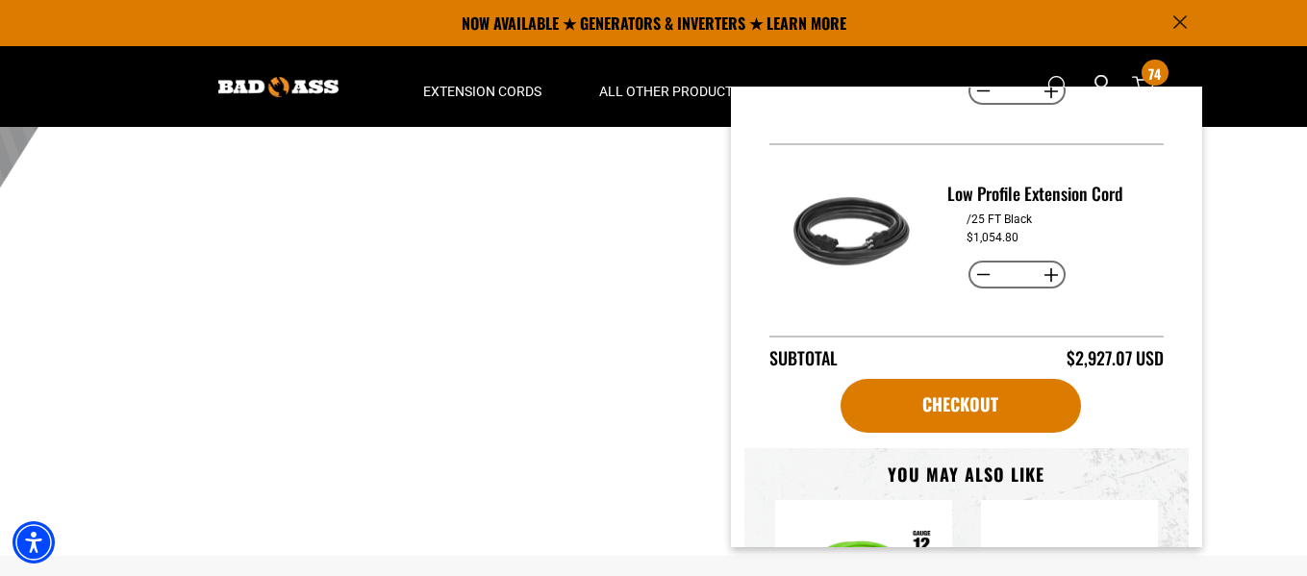
click at [975, 270] on button "Decrease quantity for Low Profile Extension Cord" at bounding box center [984, 275] width 30 height 33
type input "**"
click at [975, 270] on button "Decrease quantity for Low Profile Extension Cord" at bounding box center [984, 275] width 30 height 33
type input "**"
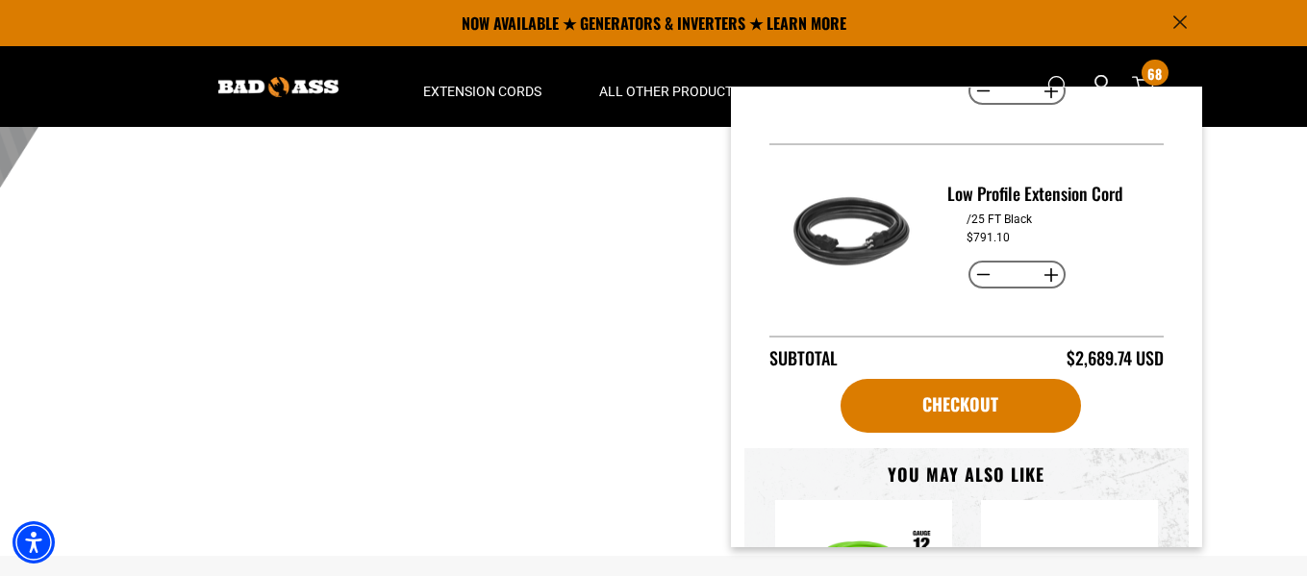
click at [975, 270] on button "Decrease quantity for Low Profile Extension Cord" at bounding box center [984, 275] width 30 height 33
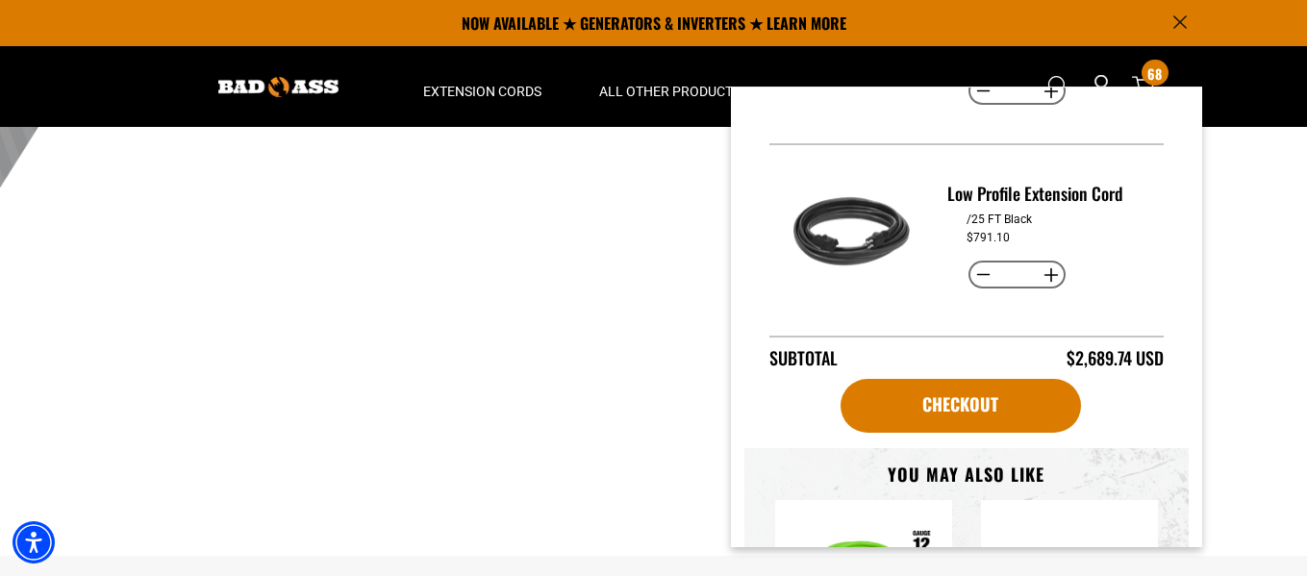
type input "**"
click at [975, 270] on button "Decrease quantity for Low Profile Extension Cord" at bounding box center [984, 275] width 30 height 33
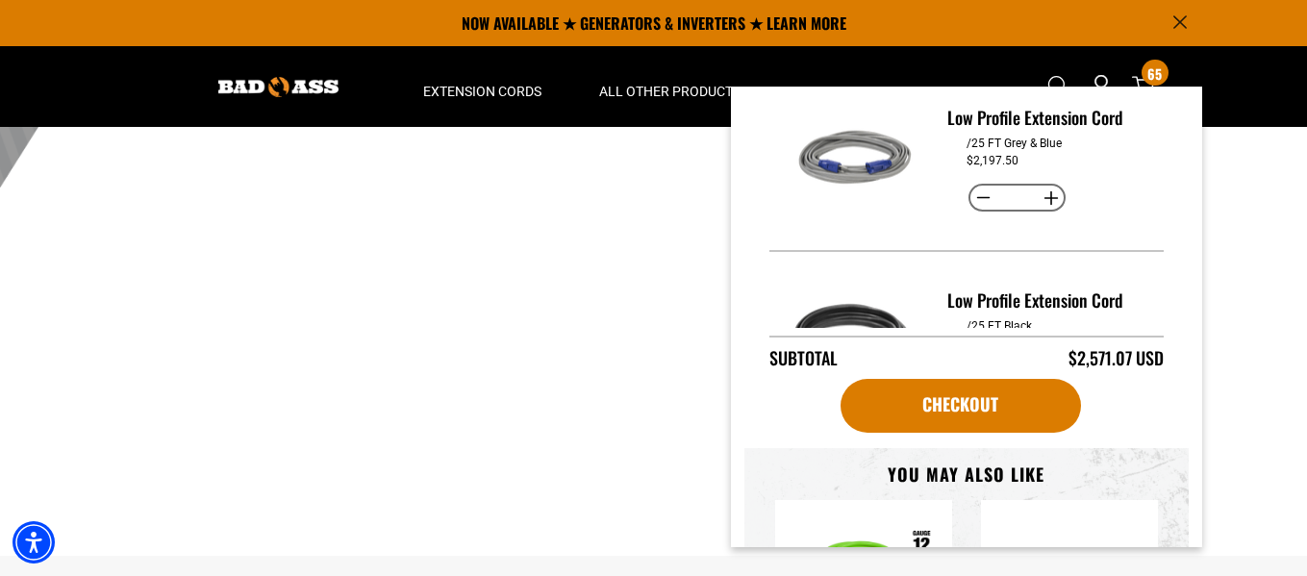
click at [975, 366] on button "Decrease quantity for Low Profile Extension Cord" at bounding box center [984, 382] width 30 height 33
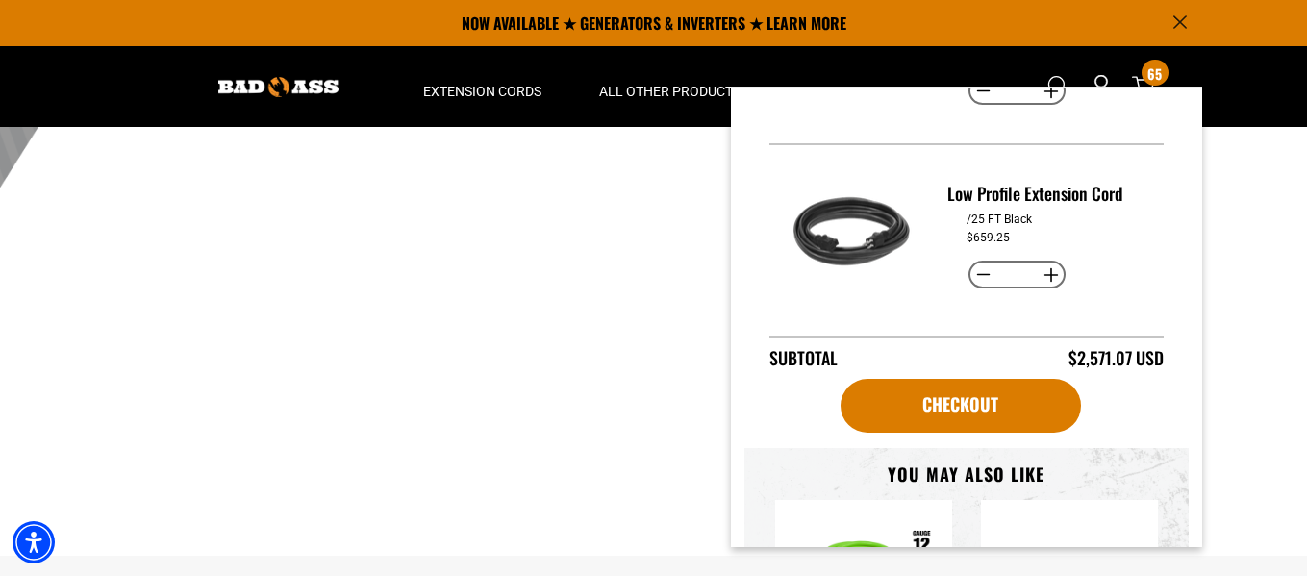
click at [975, 270] on button "Decrease quantity for Low Profile Extension Cord" at bounding box center [984, 275] width 30 height 33
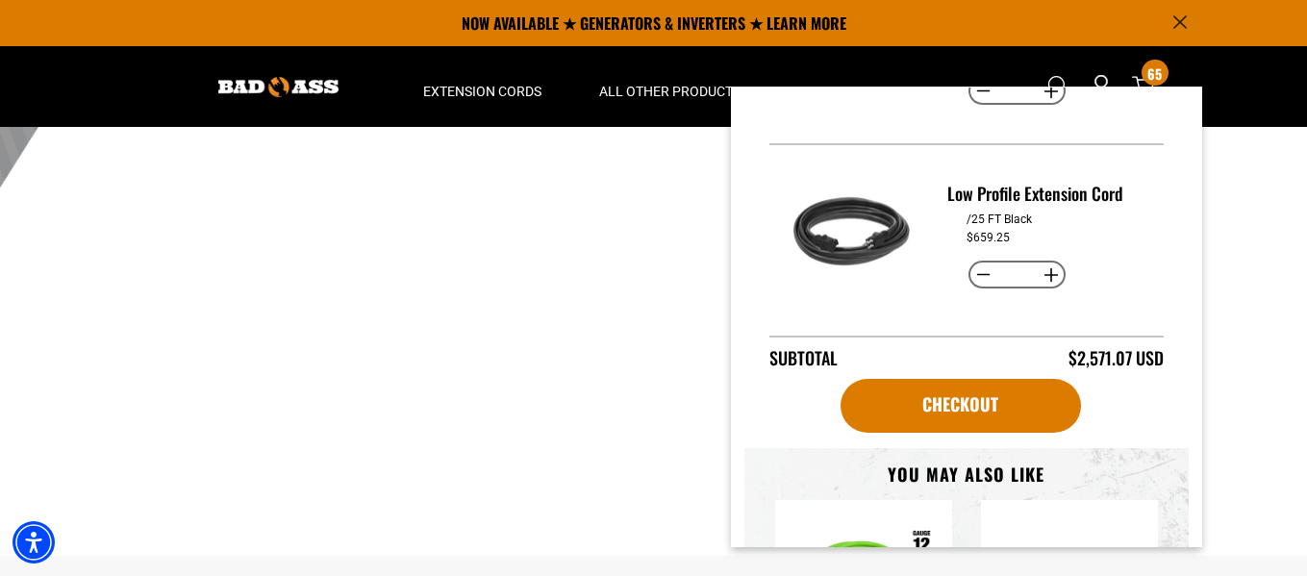
click at [975, 270] on button "Decrease quantity for Low Profile Extension Cord" at bounding box center [984, 275] width 30 height 33
click at [974, 270] on button "Decrease quantity for Low Profile Extension Cord" at bounding box center [984, 275] width 30 height 33
click at [972, 271] on button "Decrease quantity for Low Profile Extension Cord" at bounding box center [984, 275] width 30 height 33
click at [971, 272] on button "Decrease quantity for Low Profile Extension Cord" at bounding box center [984, 275] width 30 height 33
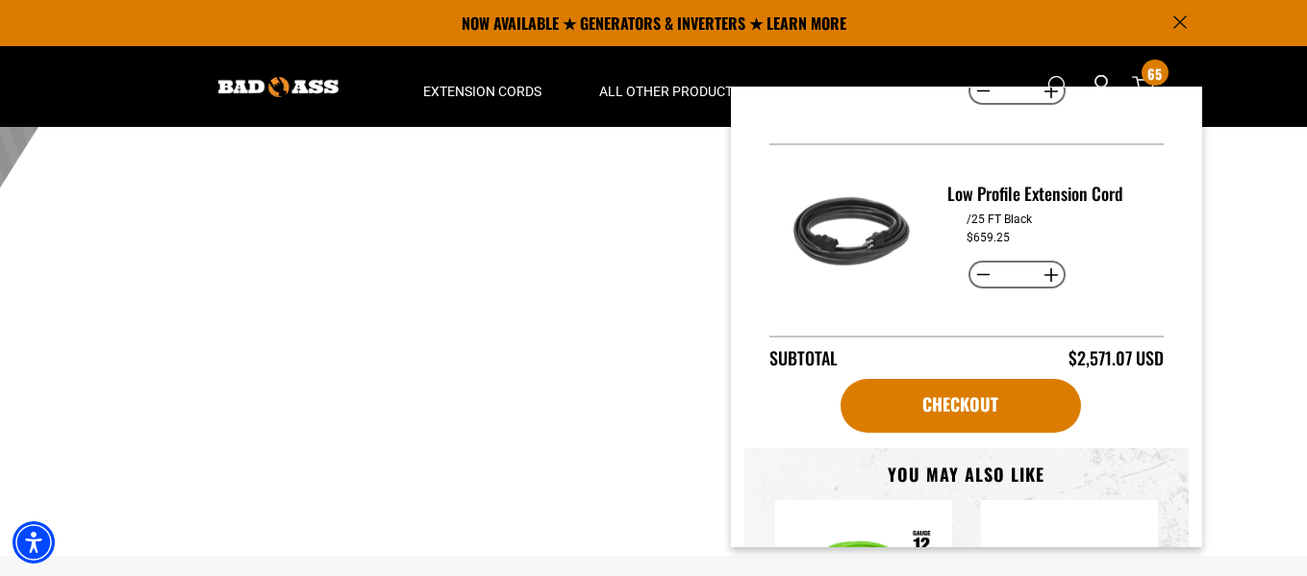
click at [971, 272] on button "Decrease quantity for Low Profile Extension Cord" at bounding box center [984, 275] width 30 height 33
type input "*"
click at [970, 273] on button "Decrease quantity for Low Profile Extension Cord" at bounding box center [984, 275] width 30 height 33
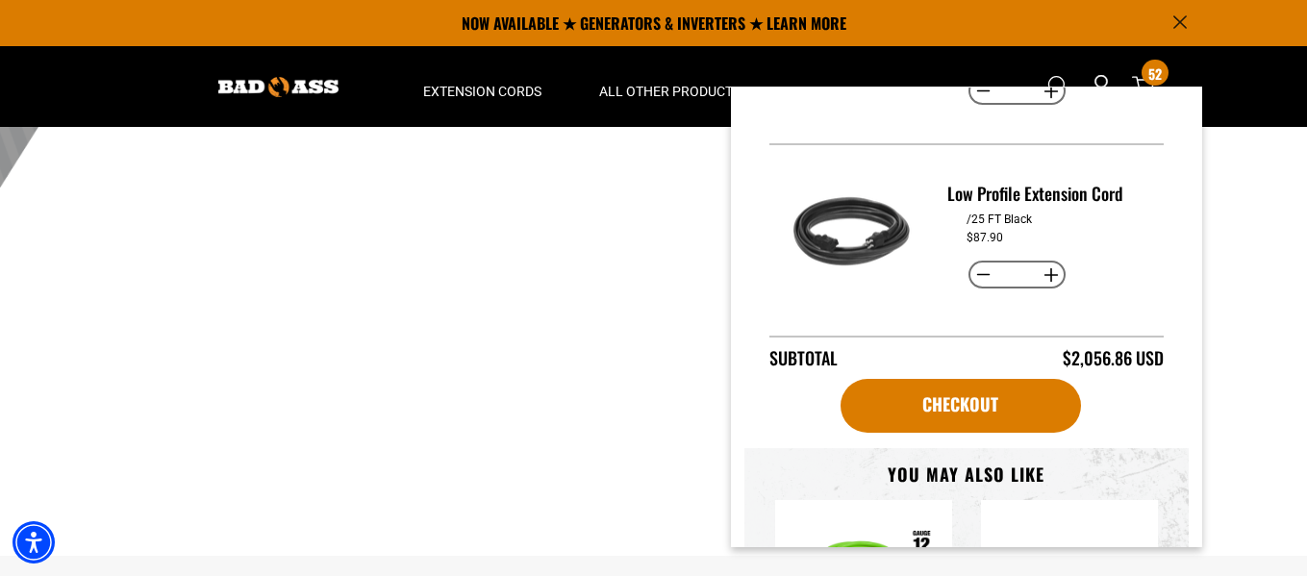
type input "*"
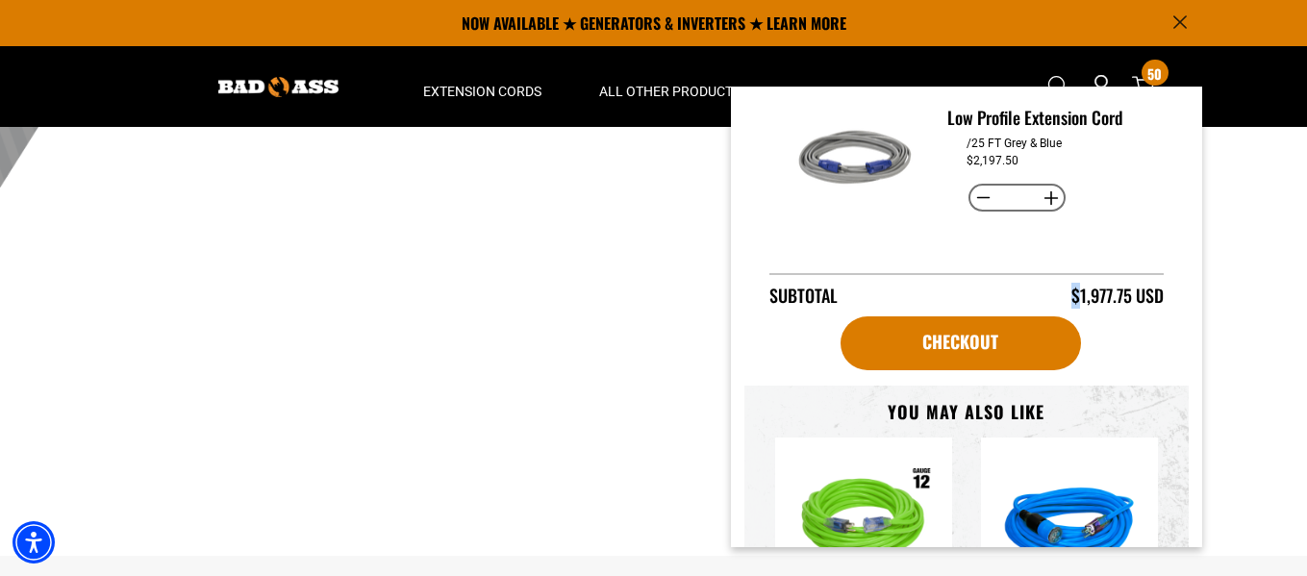
click at [970, 273] on div "Subtotal $1,977.75 USD" at bounding box center [967, 291] width 394 height 36
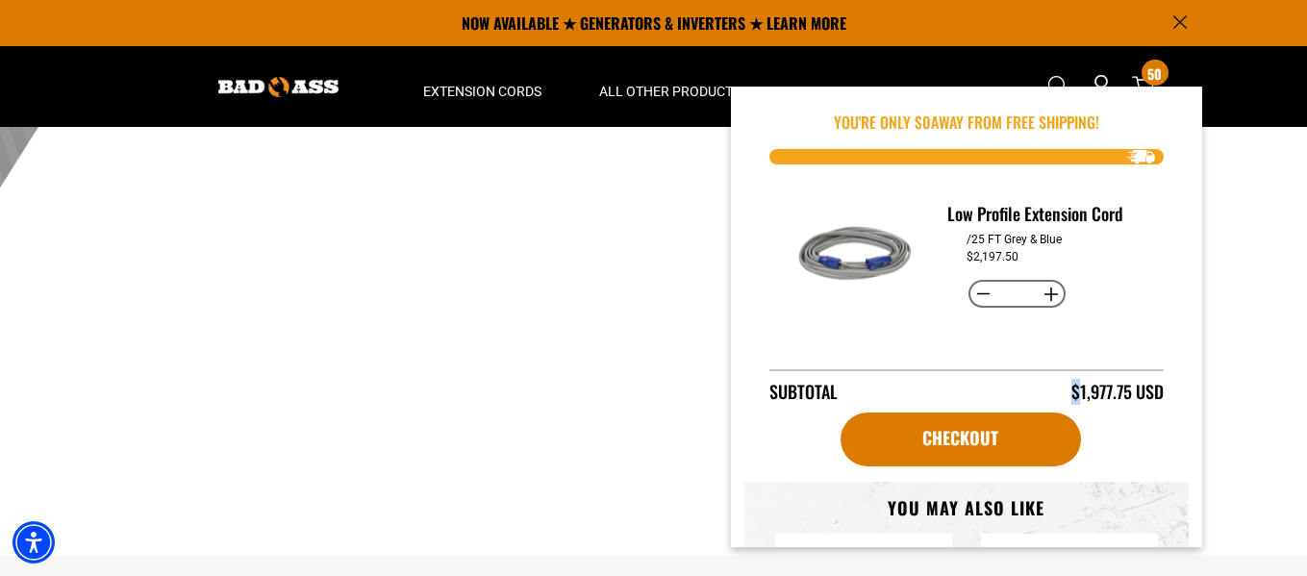
scroll to position [96, 0]
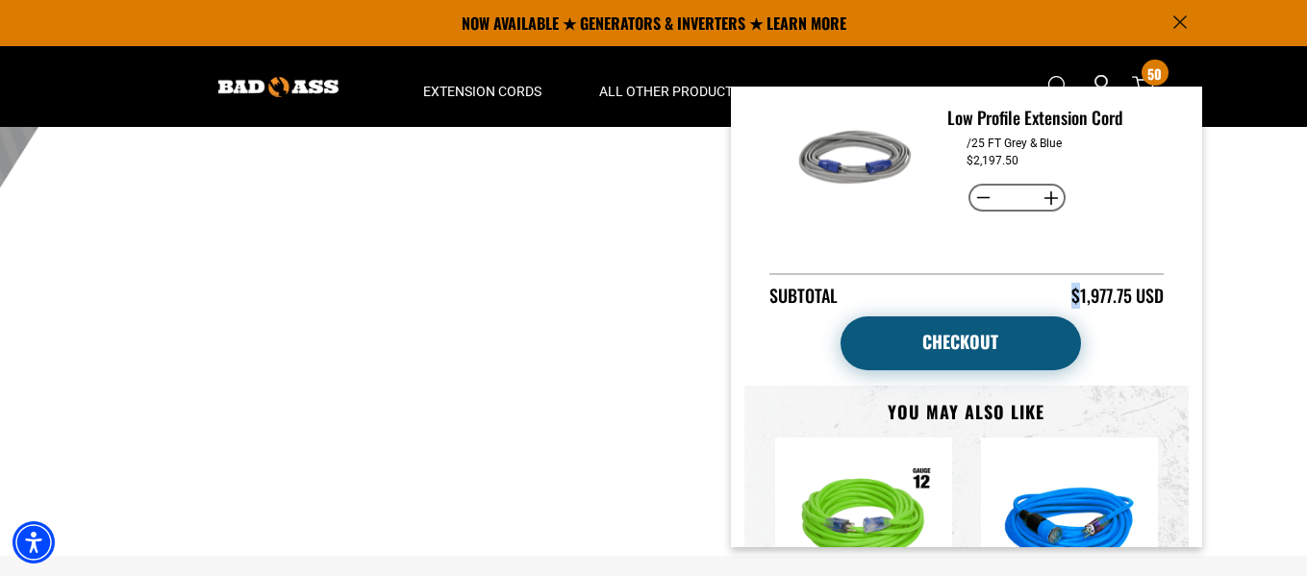
click at [924, 330] on link "Checkout" at bounding box center [961, 344] width 241 height 54
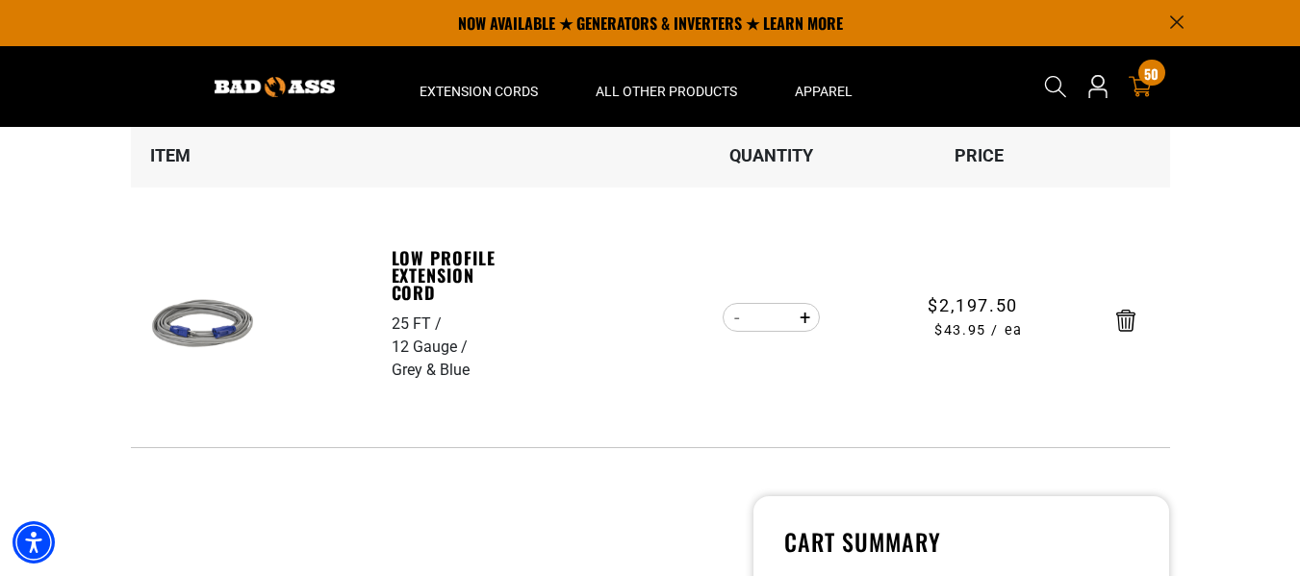
scroll to position [192, 0]
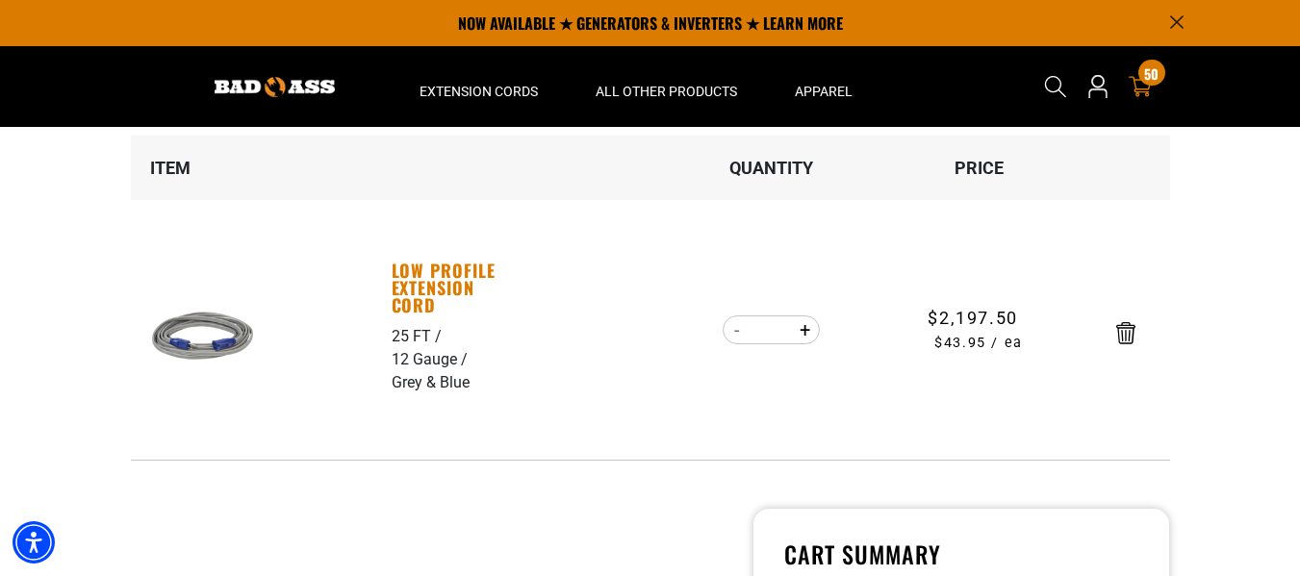
click at [456, 293] on link "Low Profile Extension Cord" at bounding box center [458, 288] width 133 height 52
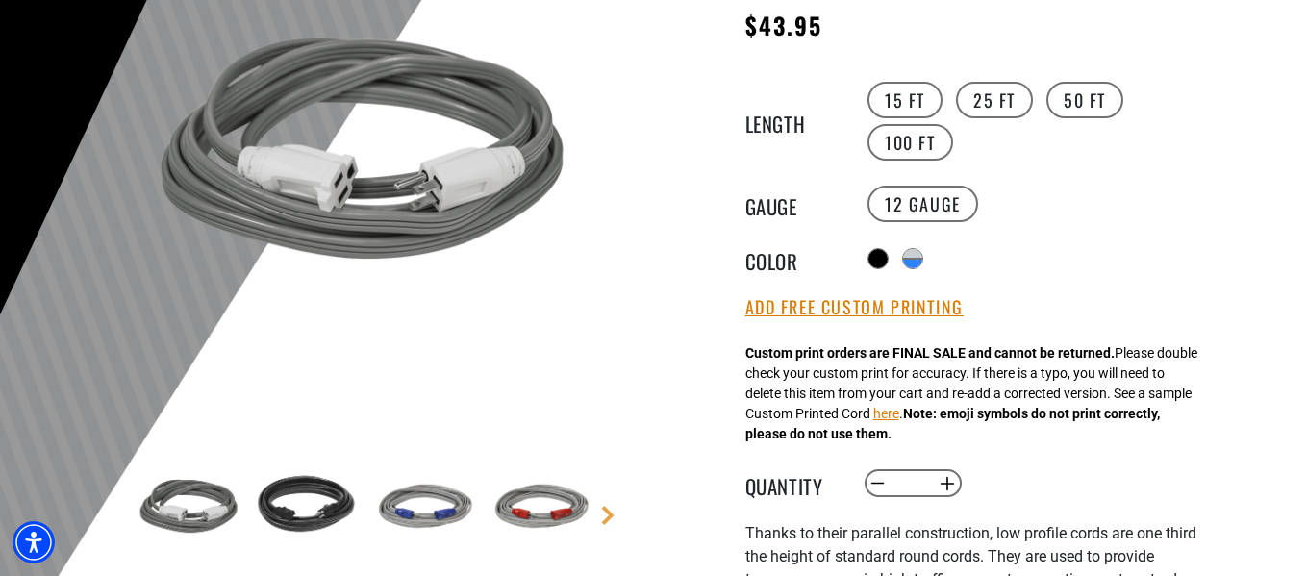
click at [175, 515] on img at bounding box center [190, 508] width 112 height 112
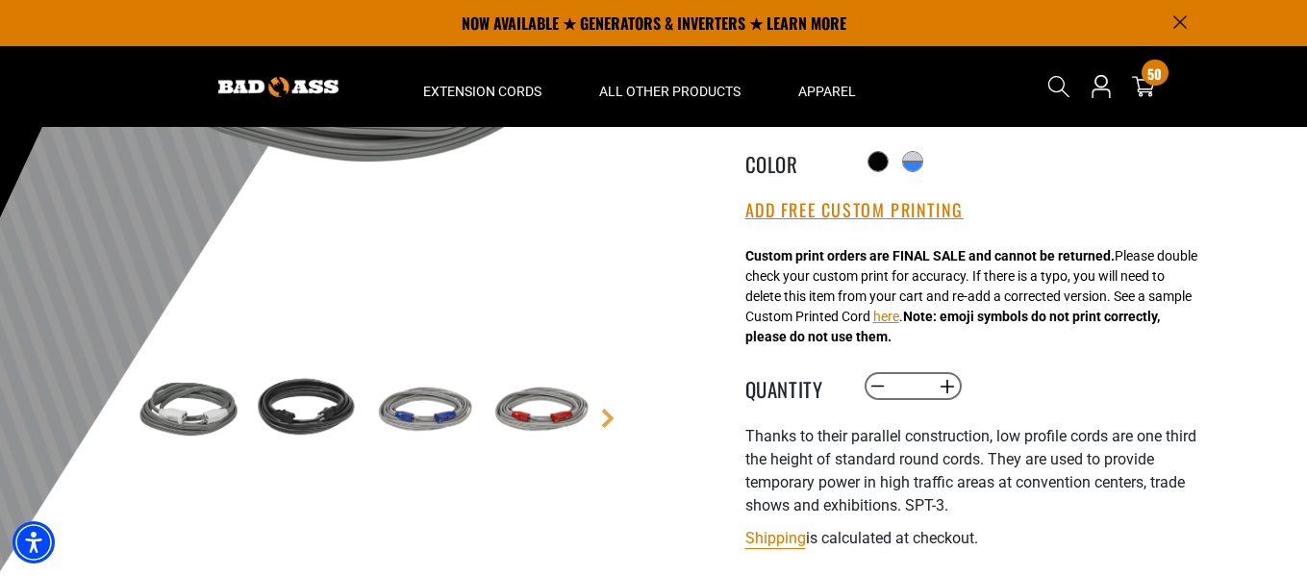
scroll to position [385, 0]
click at [603, 415] on link "Next" at bounding box center [607, 419] width 19 height 19
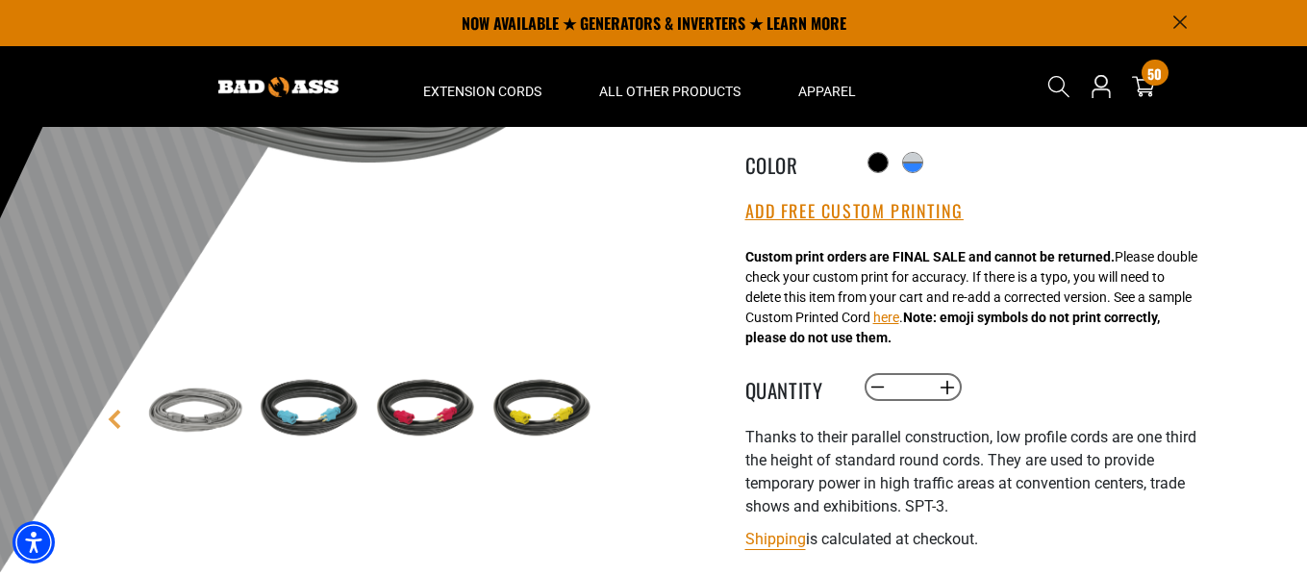
click at [192, 402] on img at bounding box center [193, 412] width 112 height 112
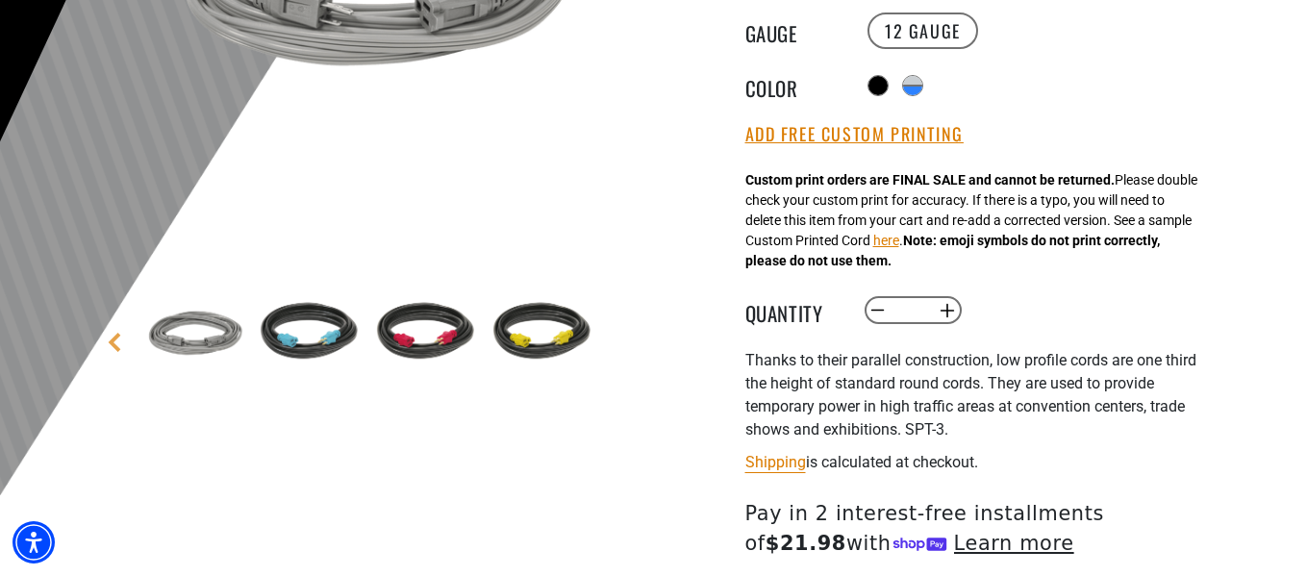
scroll to position [481, 0]
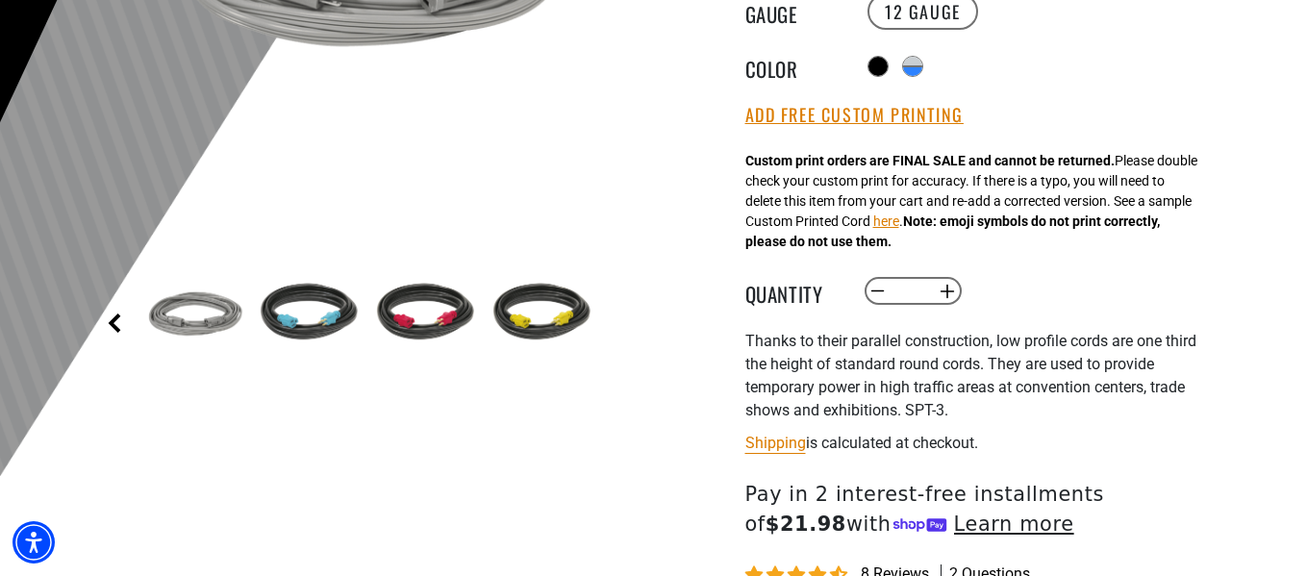
click at [114, 318] on link "Previous" at bounding box center [114, 323] width 19 height 19
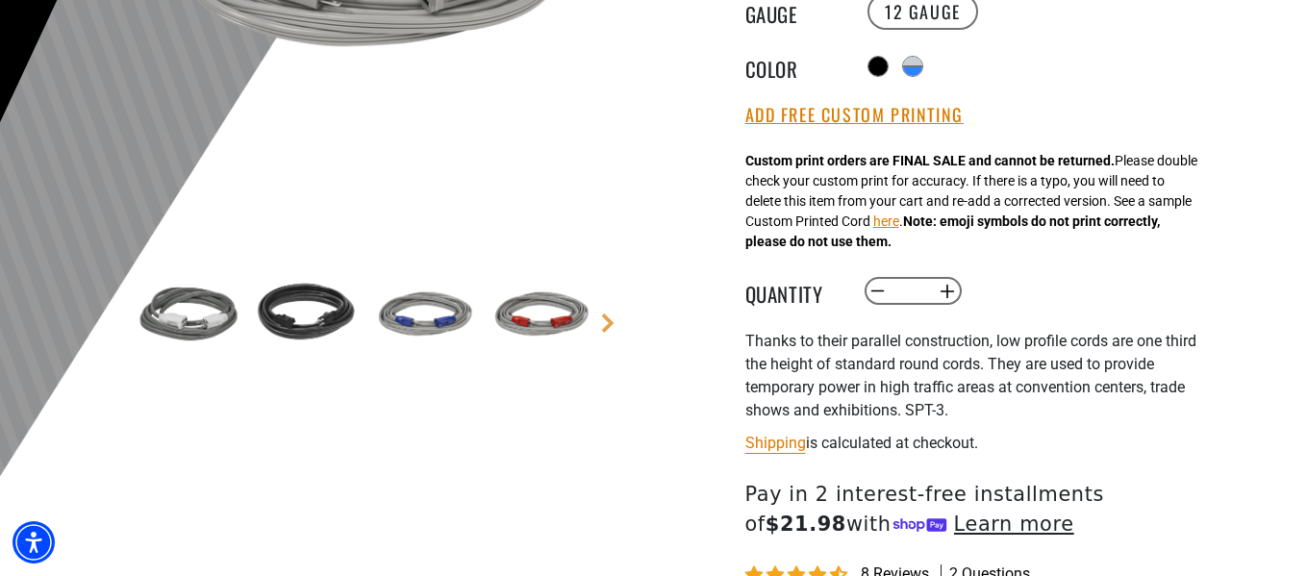
click at [191, 322] on img at bounding box center [190, 316] width 112 height 112
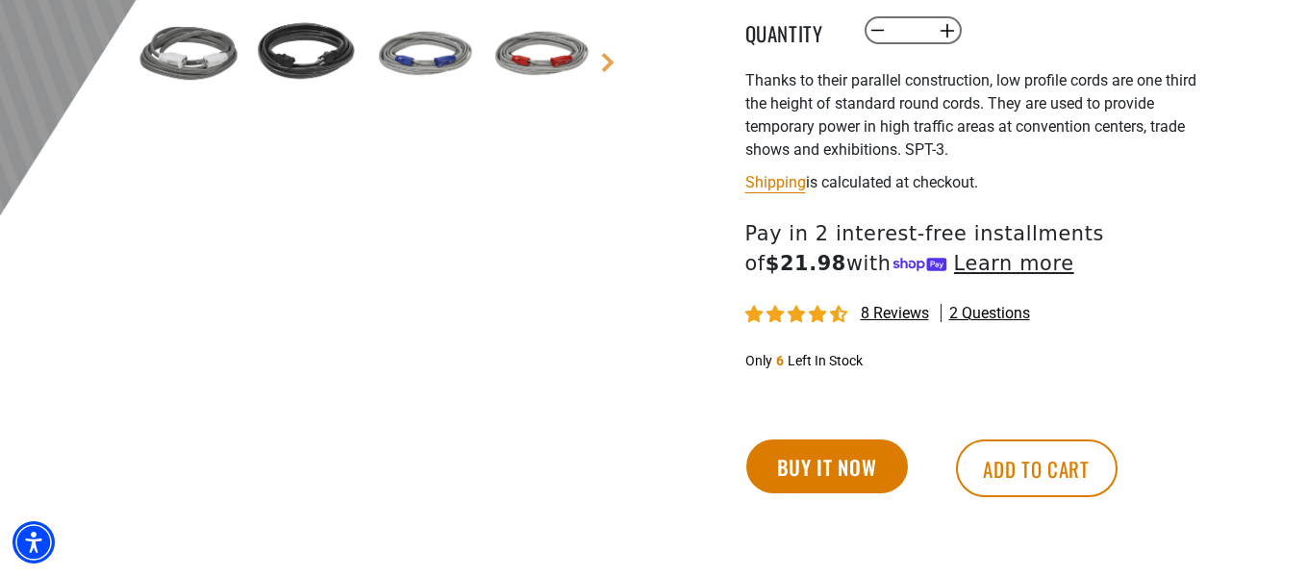
scroll to position [770, 0]
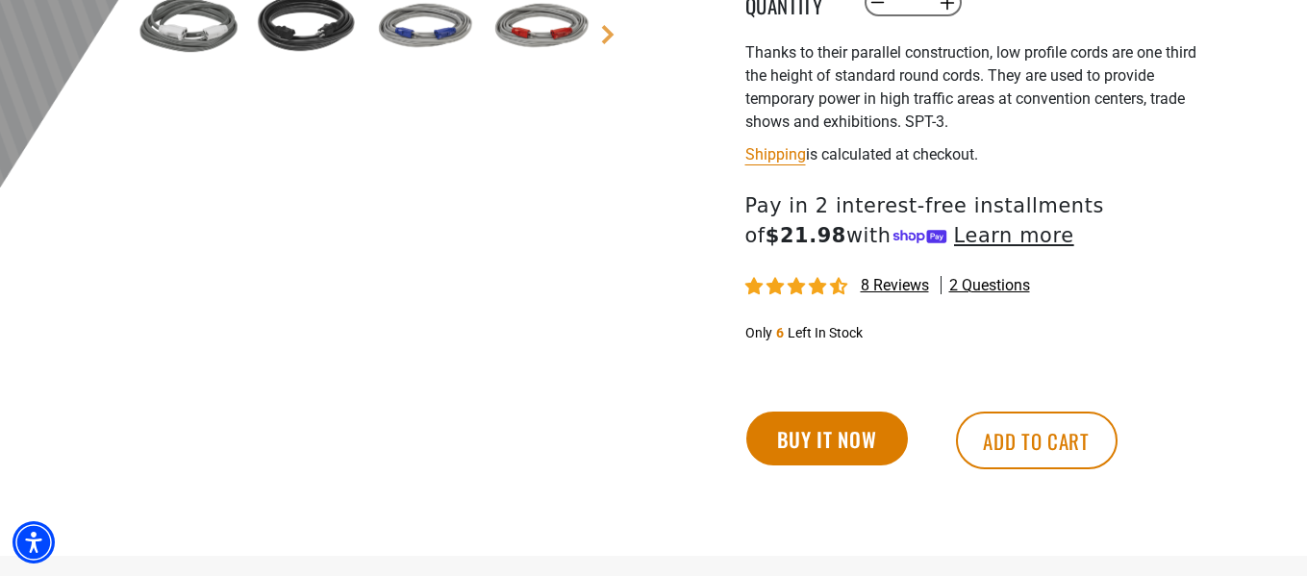
click at [409, 38] on img at bounding box center [423, 27] width 112 height 112
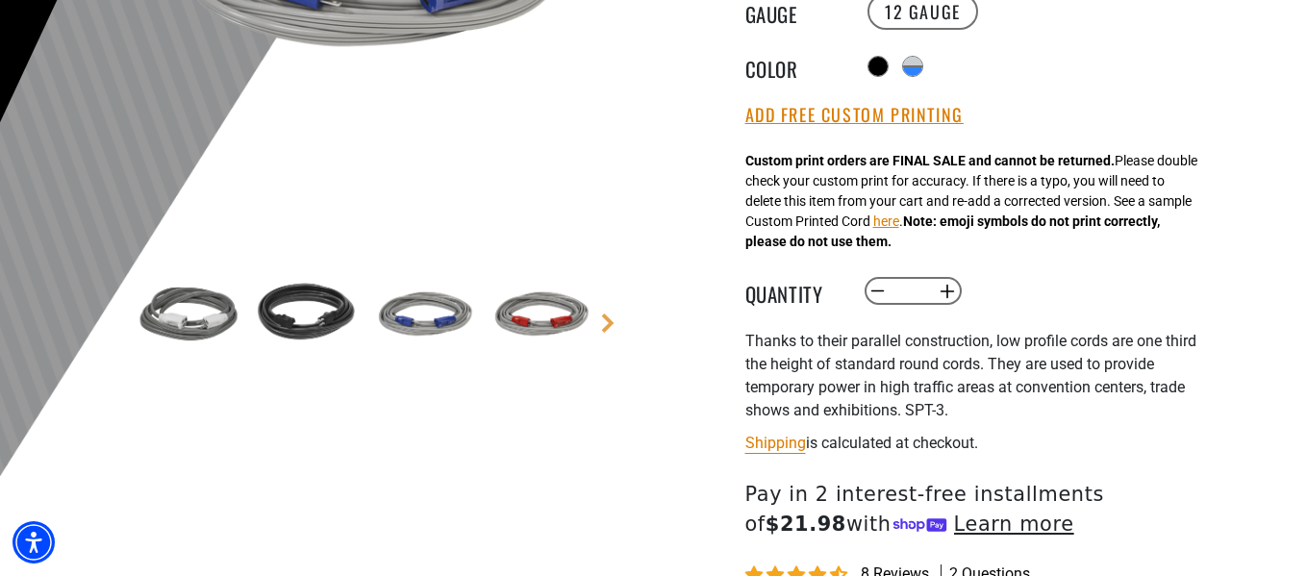
scroll to position [577, 0]
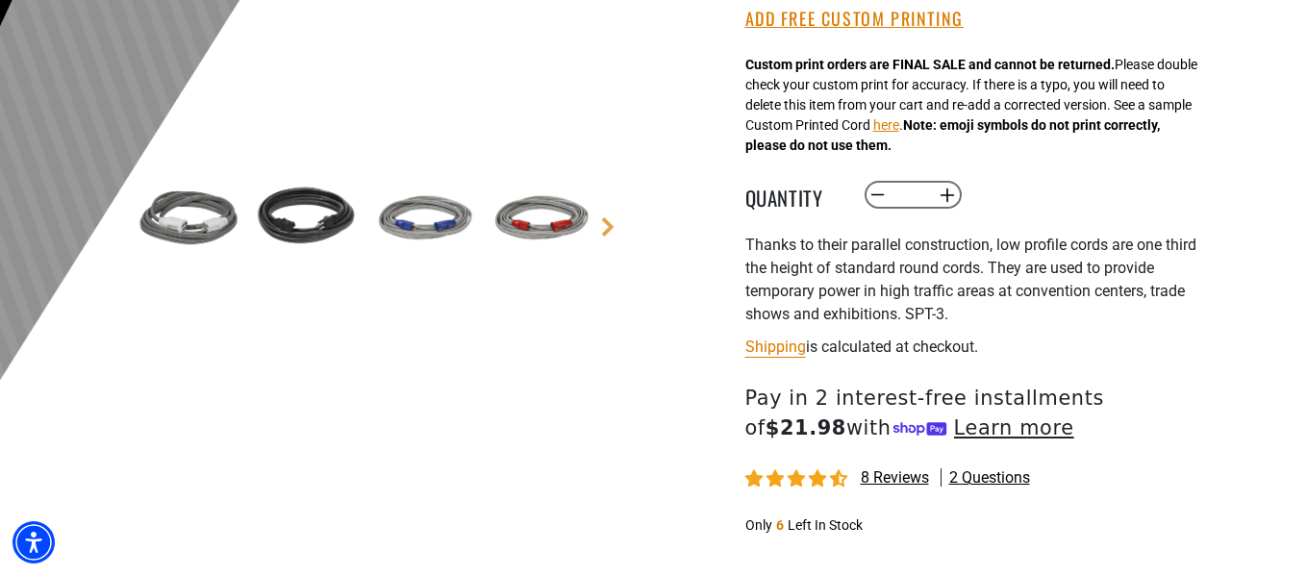
click at [326, 227] on img at bounding box center [306, 220] width 112 height 112
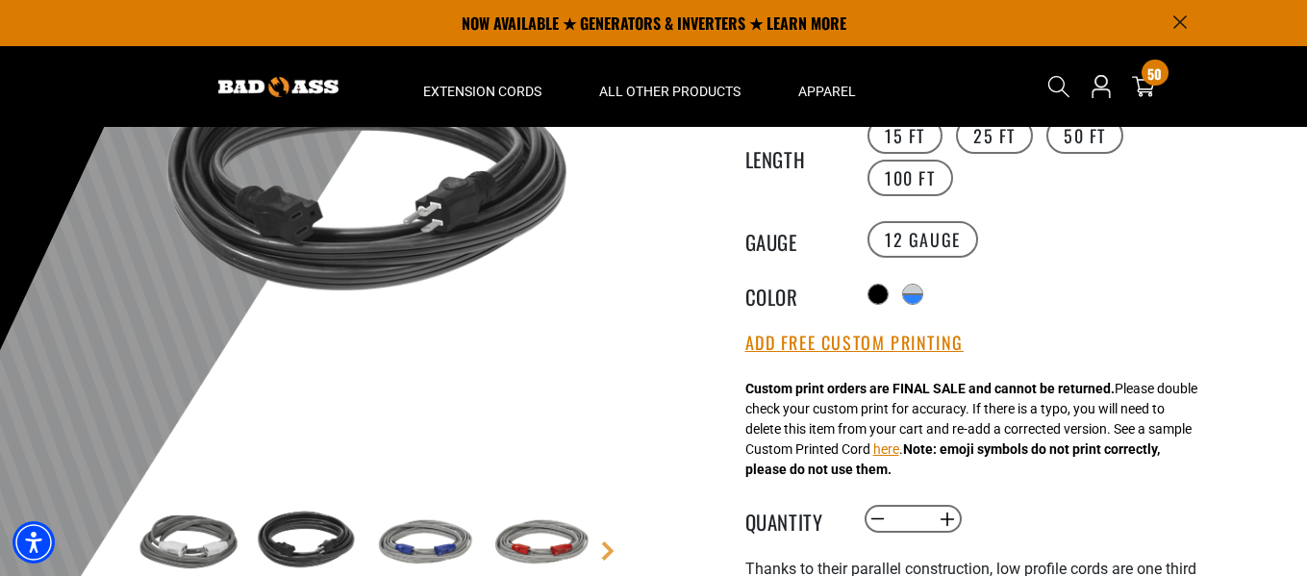
scroll to position [192, 0]
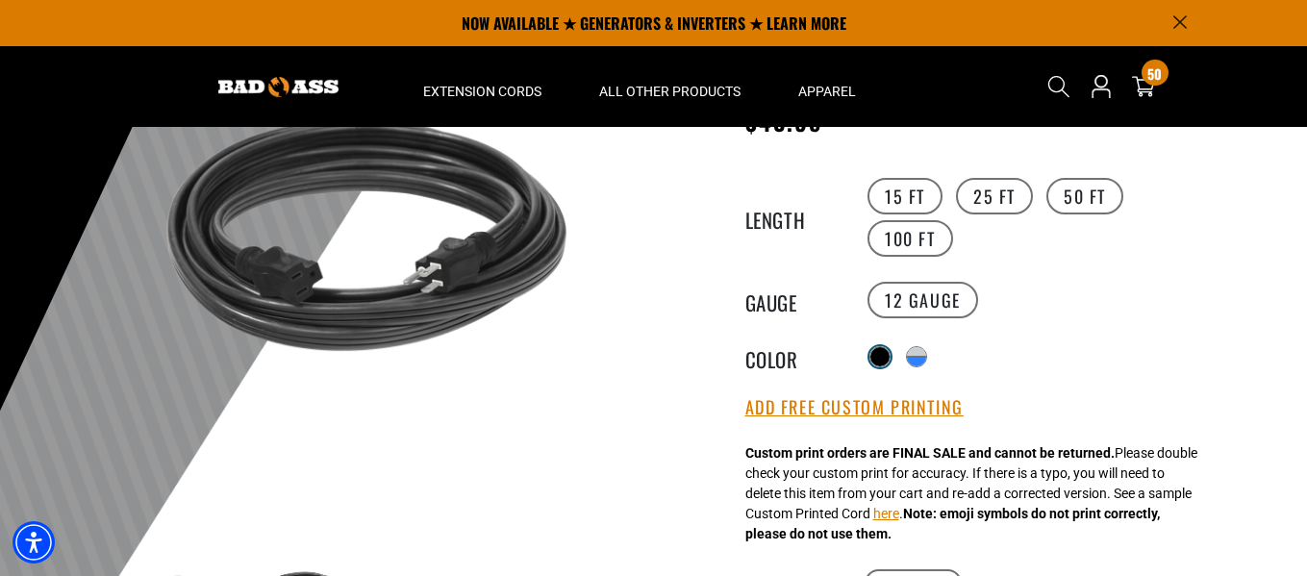
click at [878, 359] on div at bounding box center [880, 356] width 19 height 19
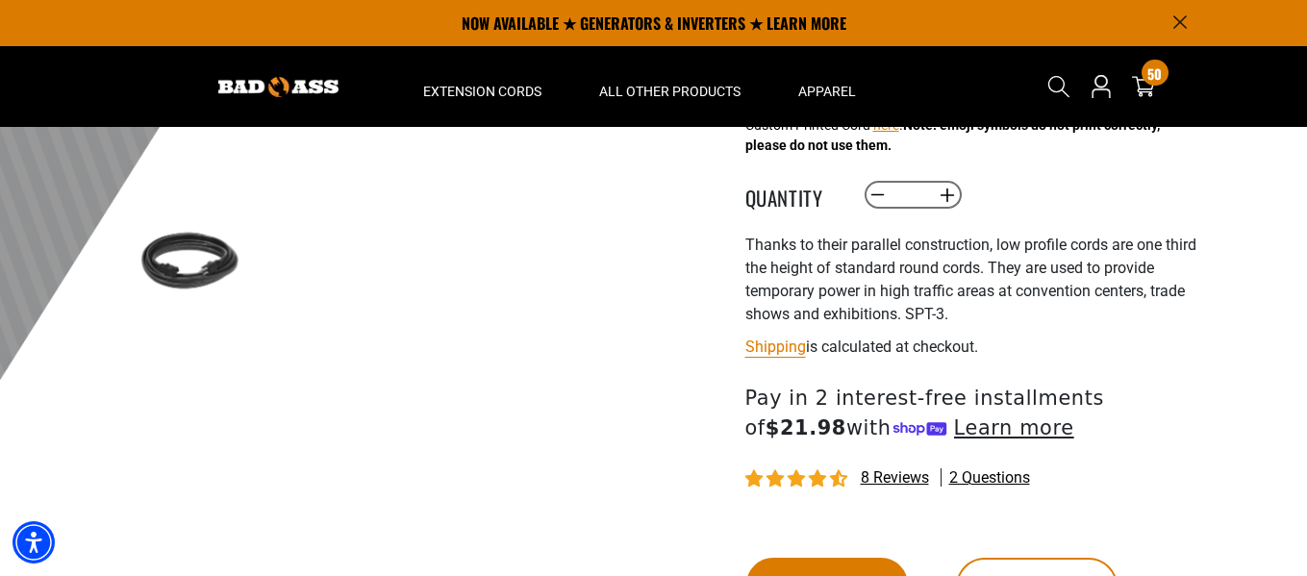
scroll to position [289, 0]
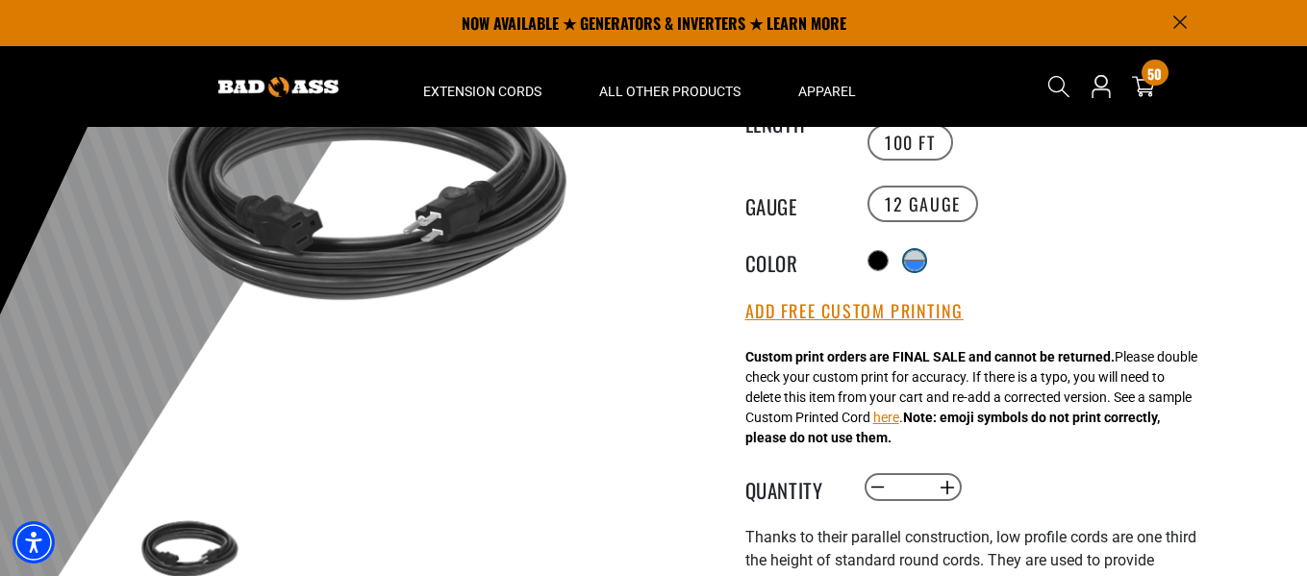
click at [917, 261] on div at bounding box center [914, 266] width 19 height 10
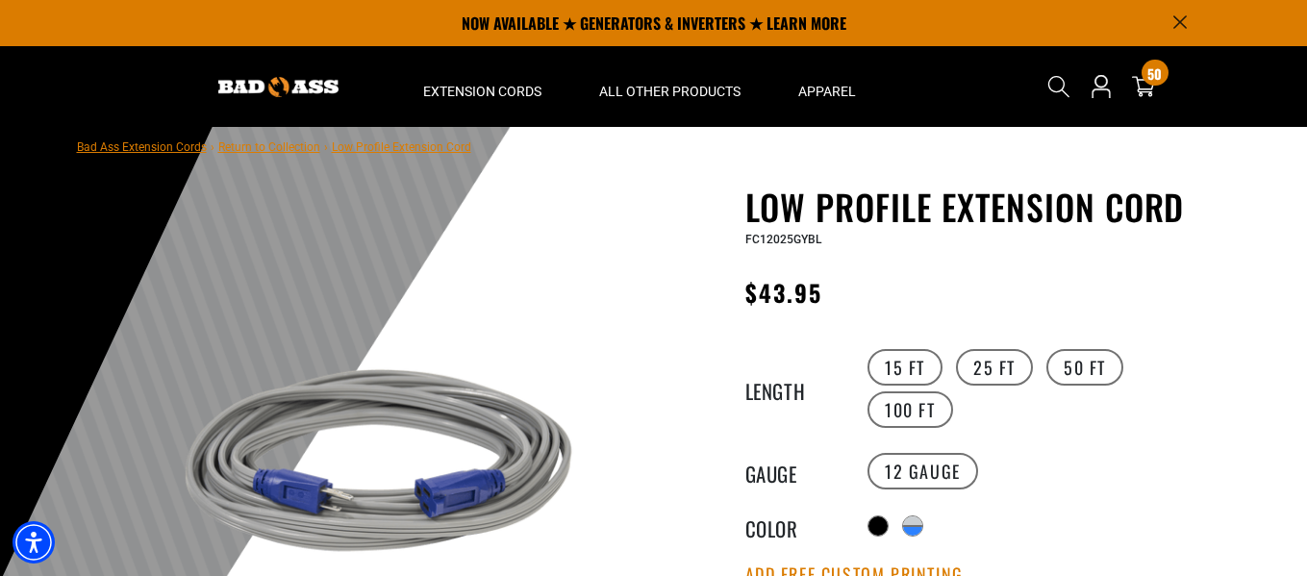
scroll to position [96, 0]
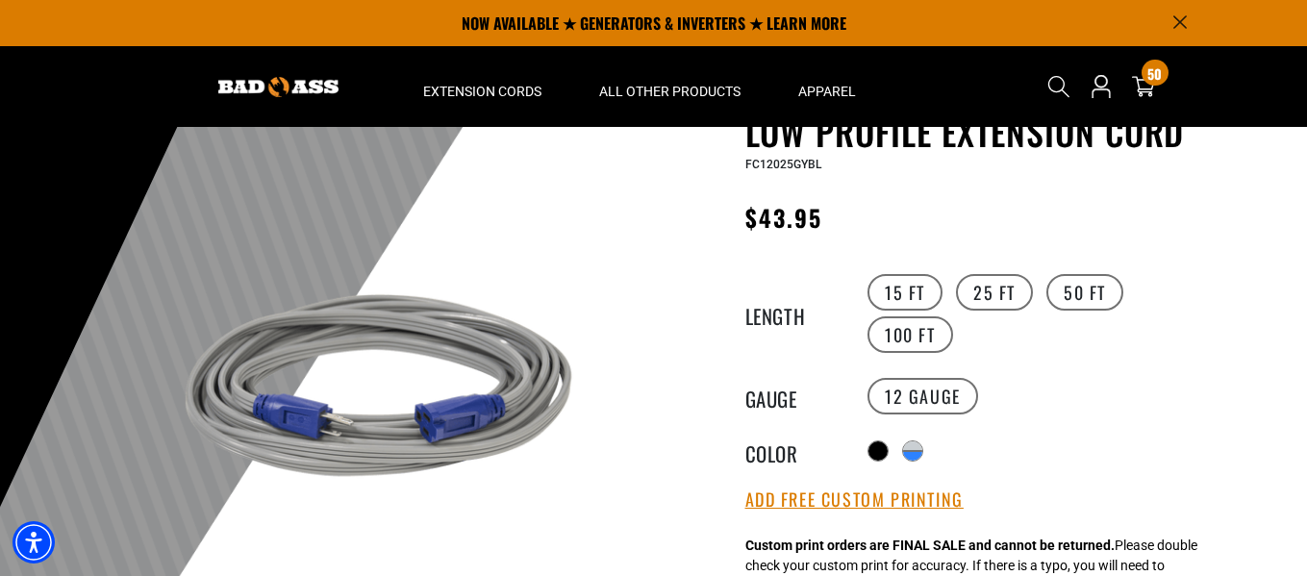
click at [896, 442] on div "products.product.variant_sold_out_or_unavailable products.product.variant_sold_…" at bounding box center [1040, 451] width 354 height 31
click at [899, 447] on div "products.product.variant_sold_out_or_unavailable products.product.variant_sold_…" at bounding box center [1040, 451] width 354 height 31
click at [889, 448] on div "products.product.variant_sold_out_or_unavailable products.product.variant_sold_…" at bounding box center [1040, 451] width 354 height 31
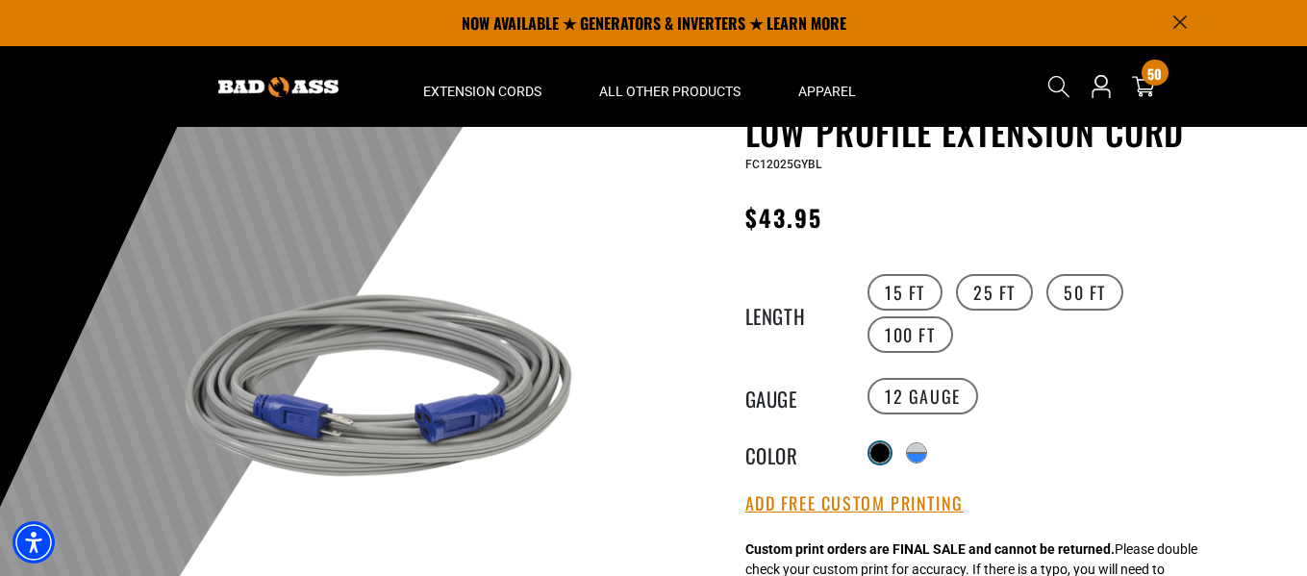
click at [887, 449] on div "products.product.variant_sold_out_or_unavailable products.product.variant_sold_…" at bounding box center [1040, 453] width 354 height 35
click at [887, 450] on div at bounding box center [880, 452] width 19 height 19
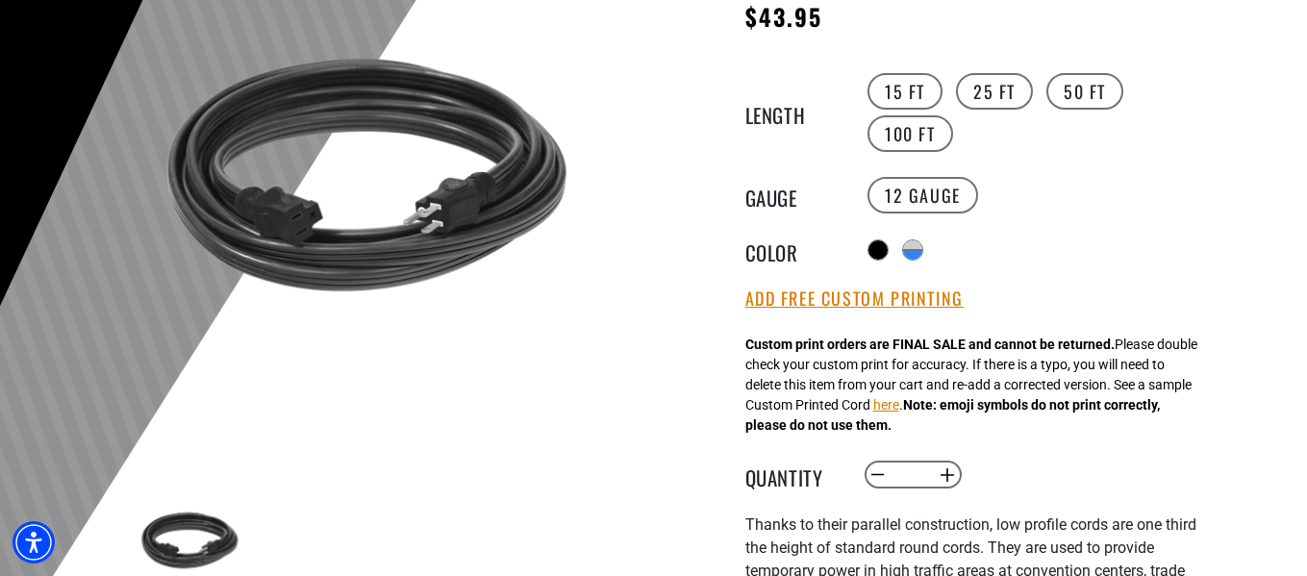
scroll to position [385, 0]
